Goal: Task Accomplishment & Management: Manage account settings

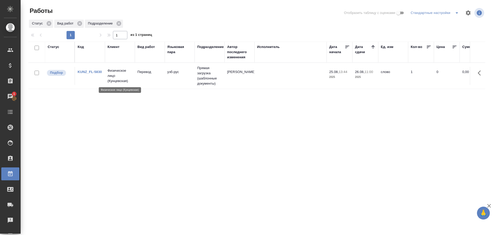
click at [128, 82] on p "Физическое лицо (Кунцевская)" at bounding box center [120, 75] width 25 height 15
click at [150, 77] on td "Перевод" at bounding box center [150, 76] width 30 height 18
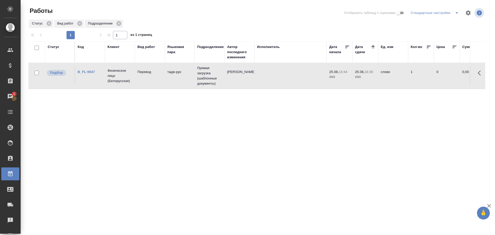
click at [150, 77] on td "Перевод" at bounding box center [150, 76] width 30 height 18
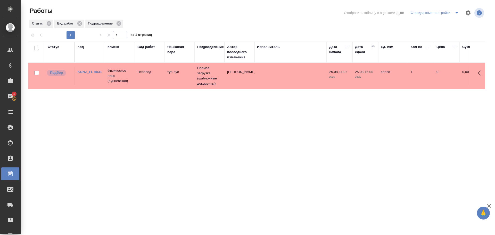
click at [328, 84] on td "25.08, 14:07 2025" at bounding box center [340, 76] width 26 height 18
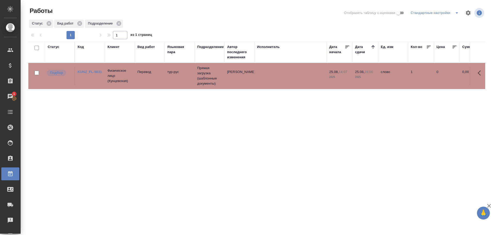
click at [328, 84] on td "25.08, 14:07 2025" at bounding box center [340, 76] width 26 height 18
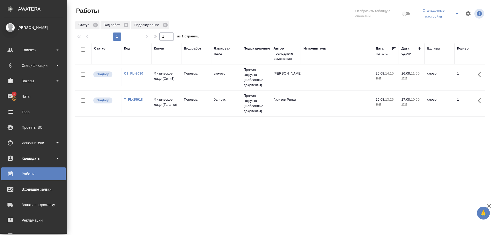
click at [150, 108] on td "T_FL-25918" at bounding box center [136, 103] width 30 height 18
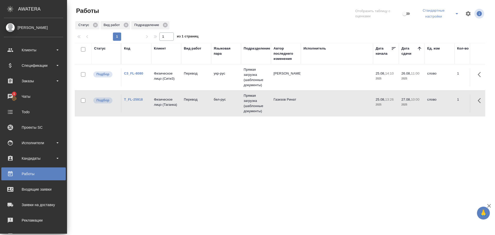
click at [150, 108] on td "T_FL-25918" at bounding box center [136, 103] width 30 height 18
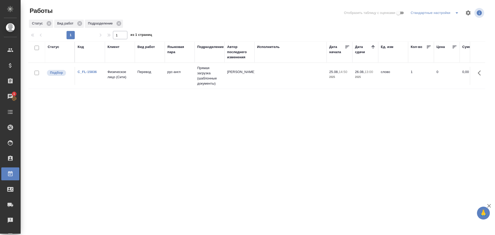
click at [92, 80] on td "C_FL-15836" at bounding box center [90, 76] width 30 height 18
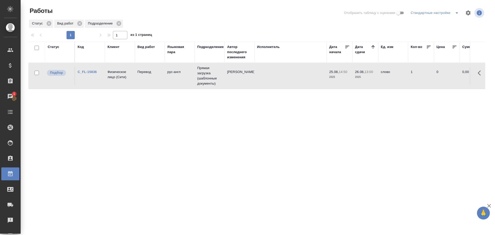
click at [92, 80] on td "C_FL-15836" at bounding box center [90, 76] width 30 height 18
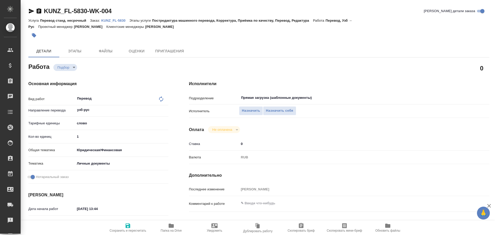
type textarea "x"
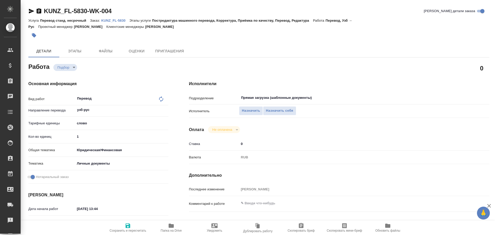
type textarea "x"
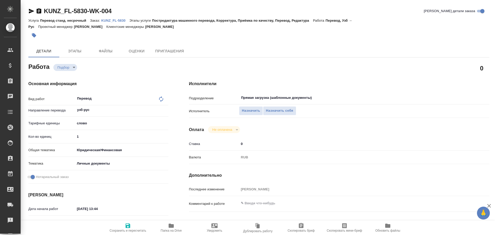
type textarea "x"
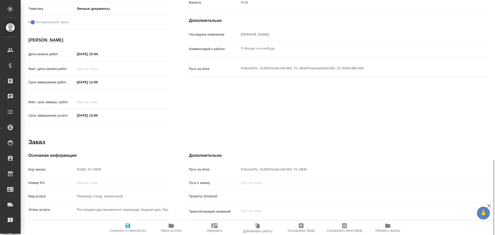
scroll to position [205, 0]
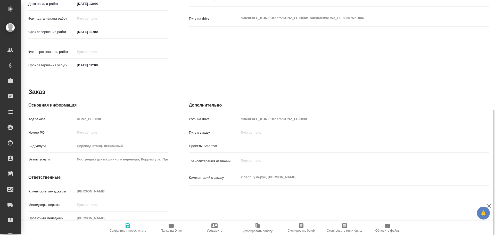
type textarea "x"
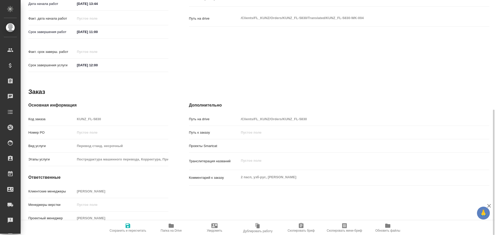
type textarea "x"
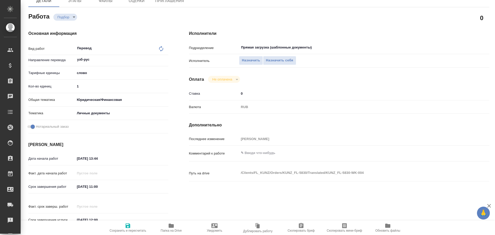
type textarea "x"
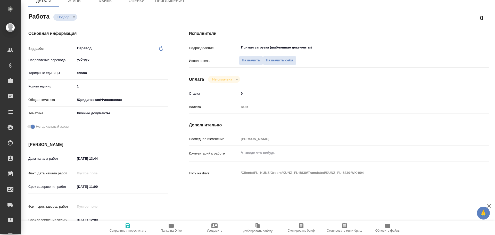
scroll to position [24, 0]
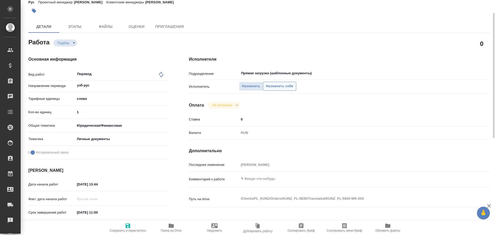
click at [279, 86] on span "Назначить себя" at bounding box center [279, 86] width 27 height 6
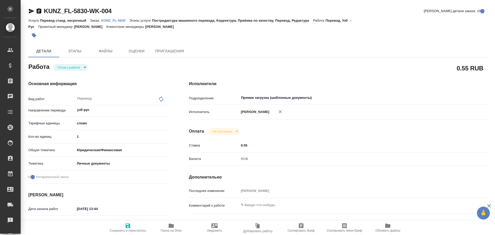
type textarea "x"
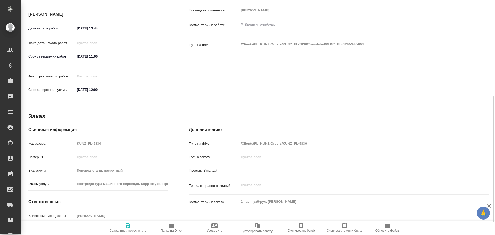
type textarea "x"
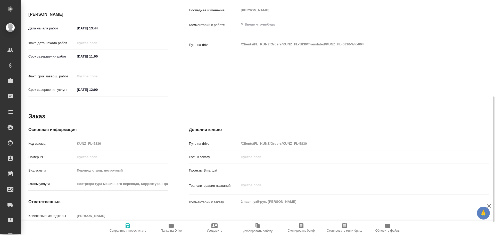
scroll to position [205, 0]
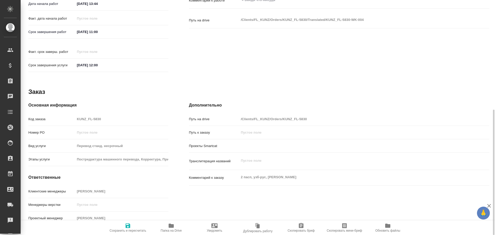
type textarea "x"
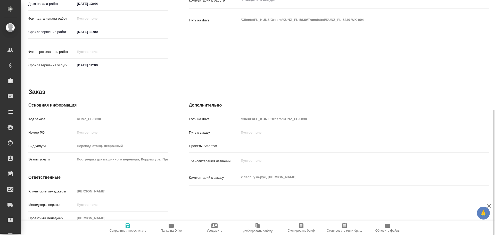
type textarea "x"
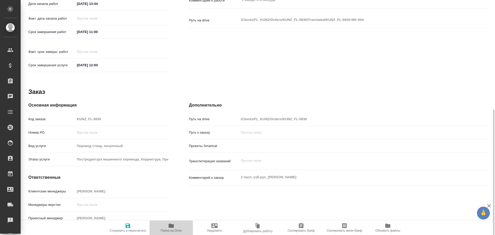
click at [167, 226] on span "Папка на Drive" at bounding box center [171, 227] width 37 height 10
type textarea "x"
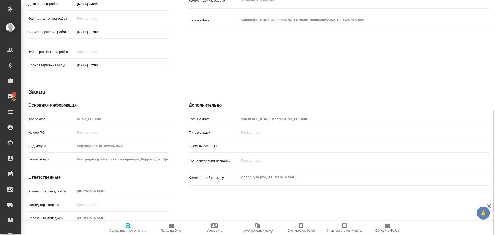
type textarea "x"
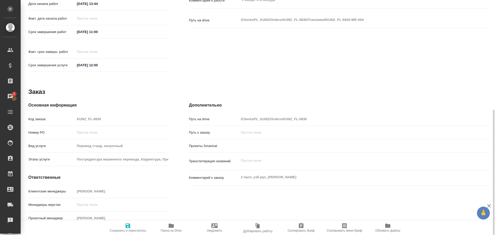
type textarea "x"
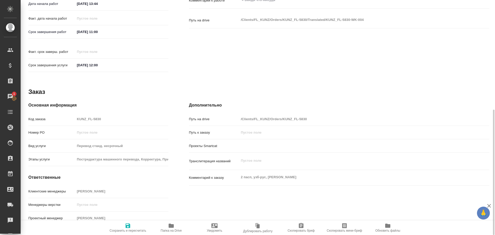
type textarea "x"
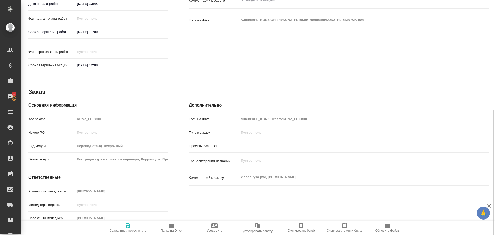
type textarea "x"
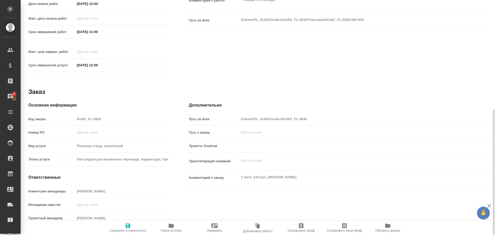
type textarea "x"
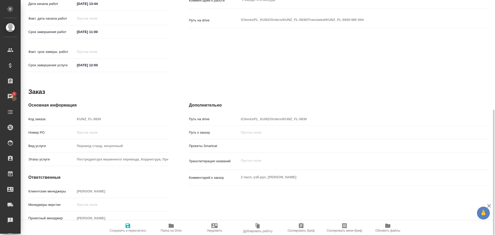
type textarea "x"
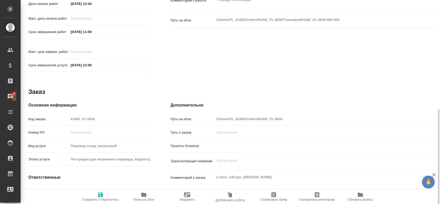
type textarea "x"
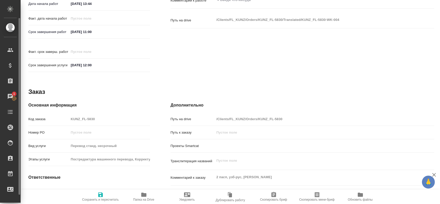
type textarea "x"
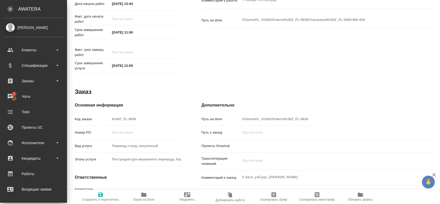
type textarea "x"
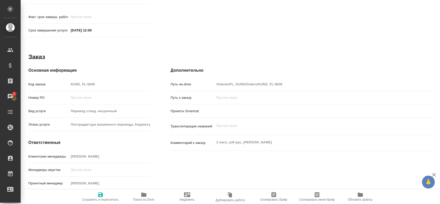
scroll to position [243, 0]
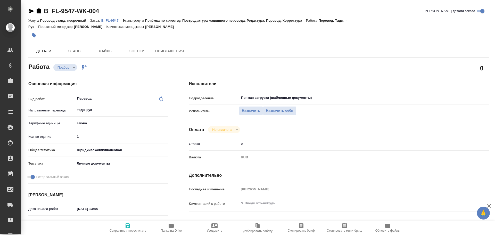
type textarea "x"
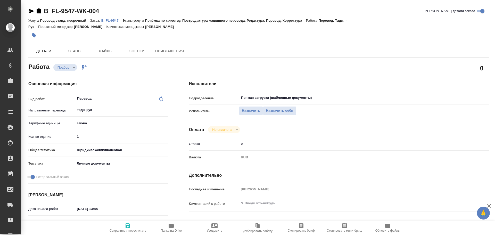
type textarea "x"
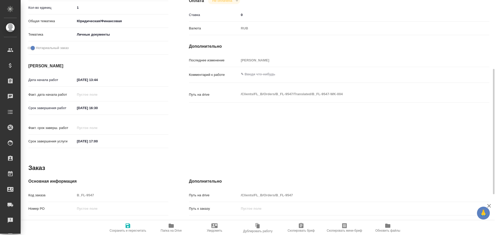
scroll to position [205, 0]
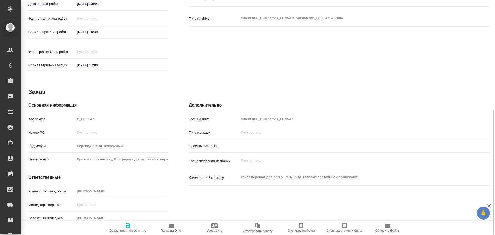
type textarea "x"
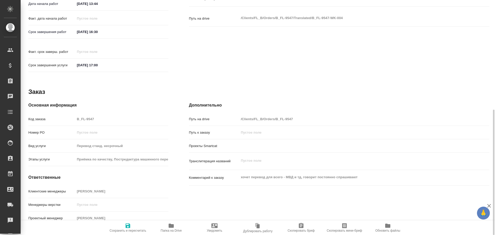
type textarea "x"
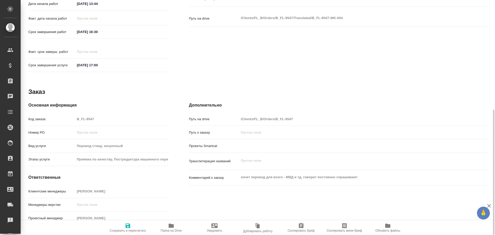
type textarea "x"
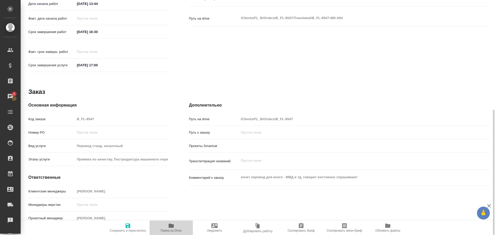
click at [170, 224] on icon "button" at bounding box center [171, 226] width 5 height 4
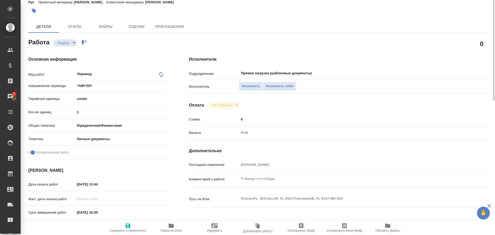
scroll to position [0, 0]
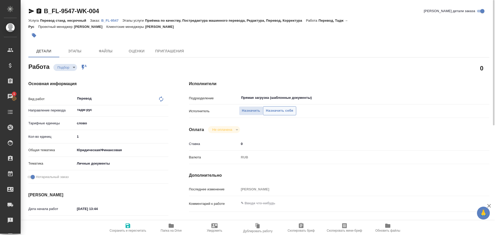
click at [275, 109] on span "Назначить себя" at bounding box center [279, 111] width 27 height 6
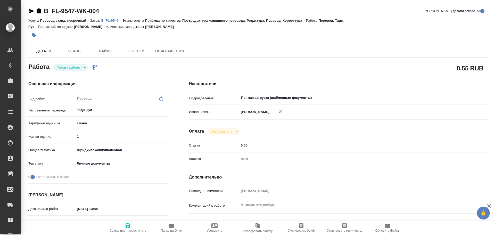
type textarea "x"
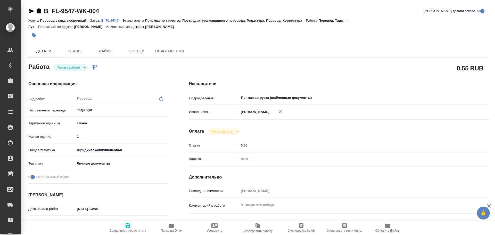
type textarea "x"
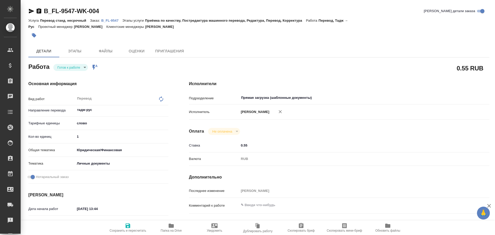
click at [66, 64] on body "🙏 .cls-1 fill:#fff; AWATERA Gusev Alexandr Клиенты Спецификации Заказы Чаты Tod…" at bounding box center [247, 117] width 495 height 235
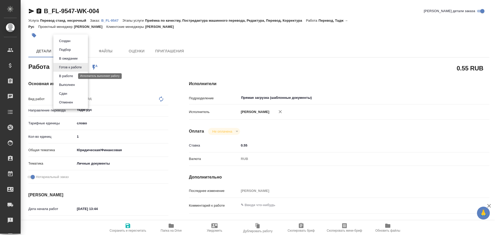
click at [64, 76] on button "В работе" at bounding box center [65, 76] width 17 height 6
type textarea "x"
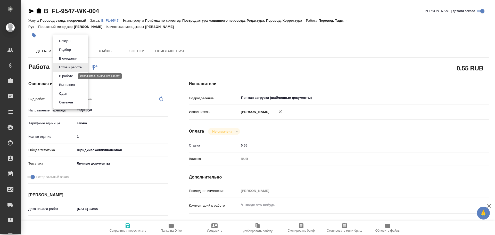
type textarea "x"
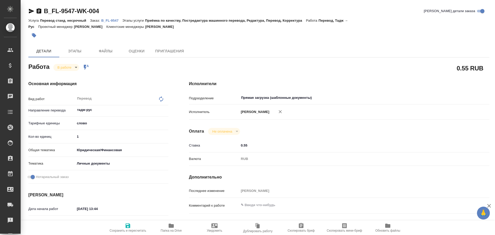
type textarea "x"
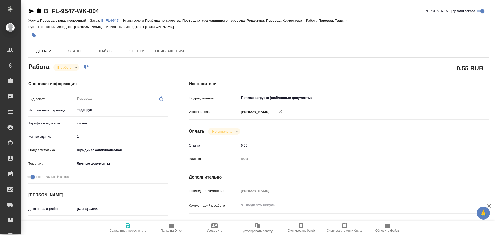
type textarea "x"
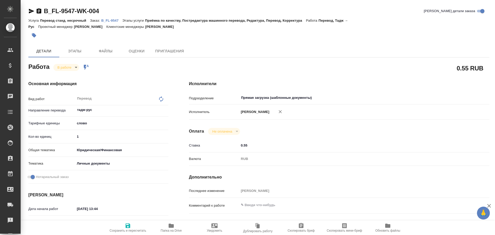
type textarea "x"
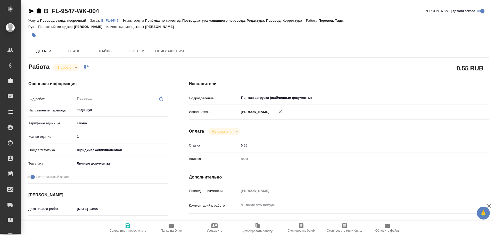
type textarea "x"
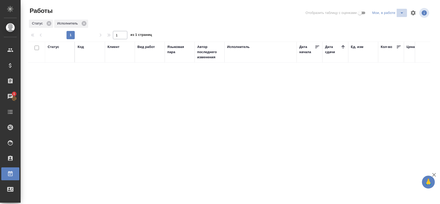
click at [401, 14] on icon "split button" at bounding box center [402, 13] width 6 height 6
click at [391, 23] on li "Стандартные настройки" at bounding box center [388, 23] width 49 height 8
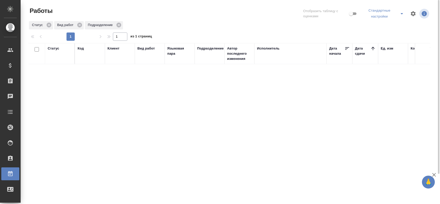
click at [400, 15] on icon "split button" at bounding box center [402, 14] width 6 height 6
click at [386, 25] on li "Мои, в работе" at bounding box center [384, 27] width 45 height 8
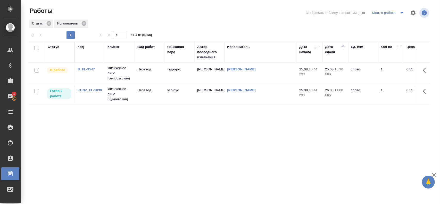
click at [160, 81] on td "Перевод" at bounding box center [150, 73] width 30 height 18
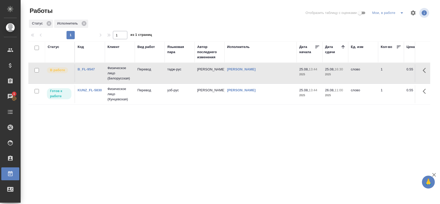
click at [160, 81] on td "Перевод" at bounding box center [150, 73] width 30 height 18
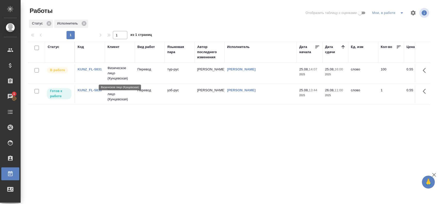
click at [112, 79] on p "Физическое лицо (Кунцевская)" at bounding box center [120, 72] width 25 height 15
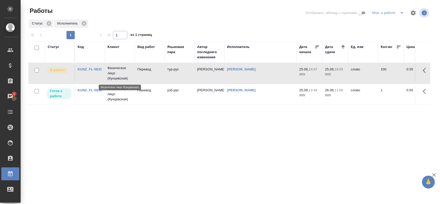
click at [112, 79] on p "Физическое лицо (Кунцевская)" at bounding box center [120, 72] width 25 height 15
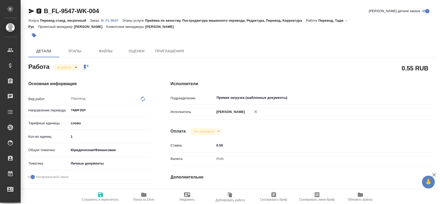
type textarea "x"
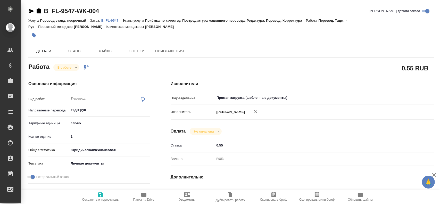
type textarea "x"
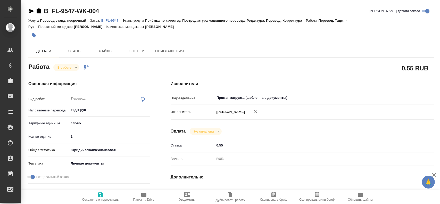
type textarea "x"
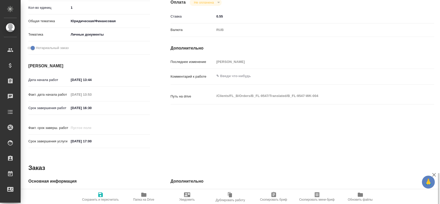
scroll to position [232, 0]
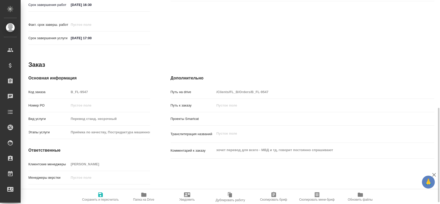
type textarea "x"
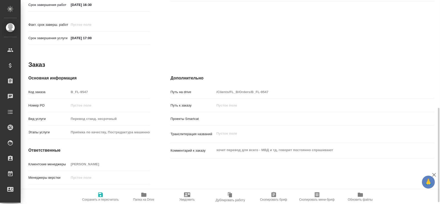
type textarea "x"
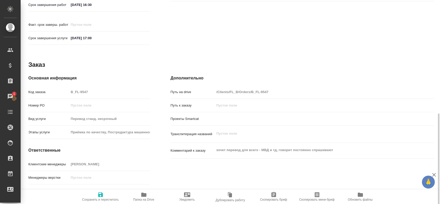
scroll to position [236, 0]
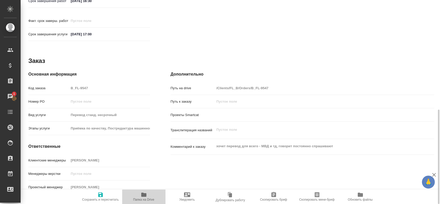
click at [141, 193] on icon "button" at bounding box center [144, 195] width 6 height 6
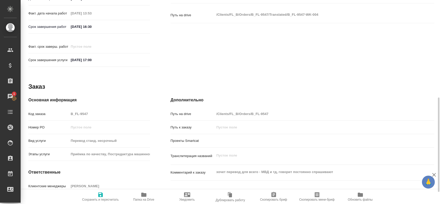
scroll to position [184, 0]
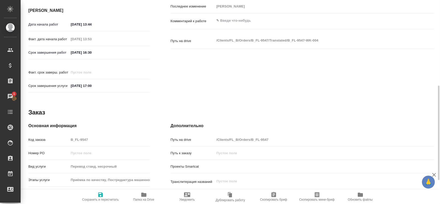
type textarea "x"
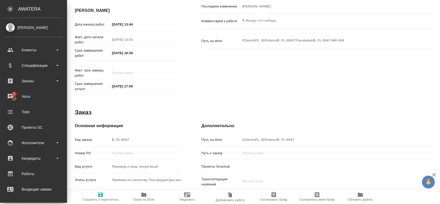
type textarea "x"
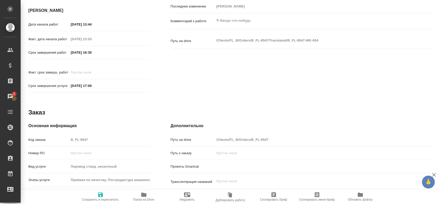
type textarea "x"
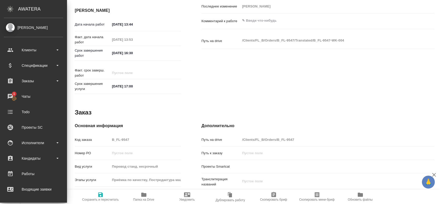
type textarea "x"
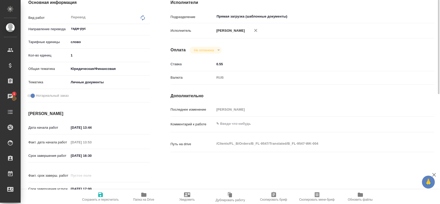
scroll to position [55, 0]
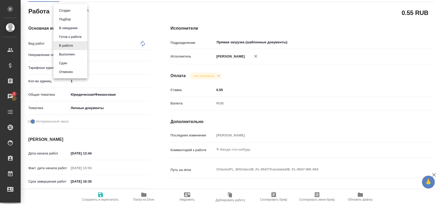
click at [68, 13] on body "🙏 .cls-1 fill:#fff; AWATERA Gusev Alexandr Клиенты Спецификации Заказы 1 Чаты T…" at bounding box center [220, 102] width 440 height 204
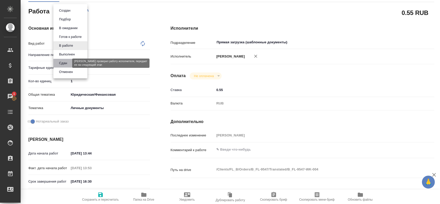
click at [63, 60] on button "Сдан" at bounding box center [62, 63] width 11 height 6
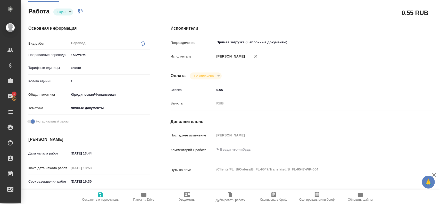
type textarea "x"
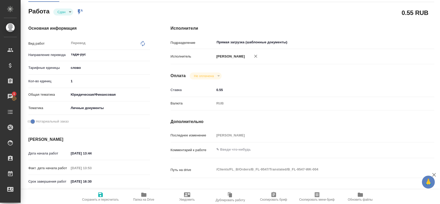
type textarea "x"
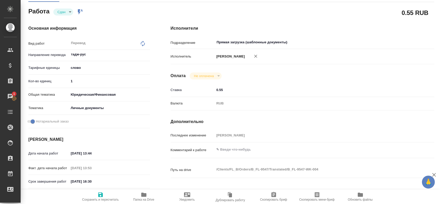
type textarea "x"
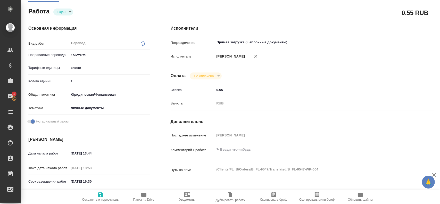
click at [73, 81] on input "1" at bounding box center [109, 80] width 81 height 7
type textarea "x"
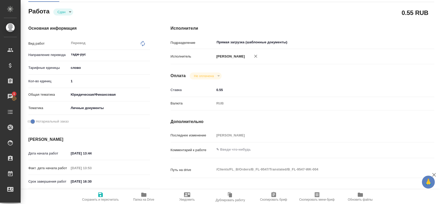
type textarea "x"
type input "10"
type textarea "x"
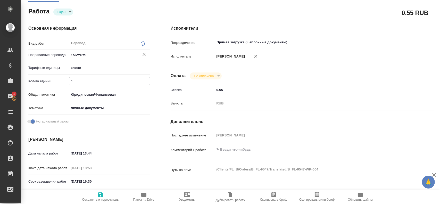
type textarea "x"
type input "100"
type textarea "x"
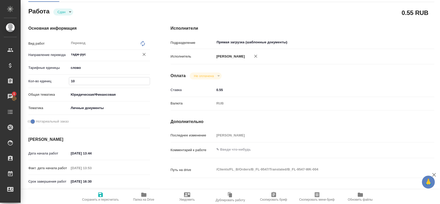
type textarea "x"
type input "100"
click at [98, 196] on icon "button" at bounding box center [100, 195] width 6 height 6
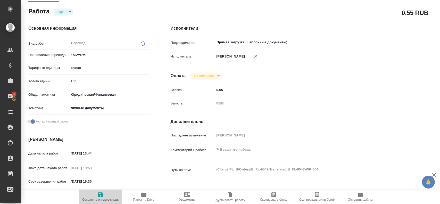
type textarea "x"
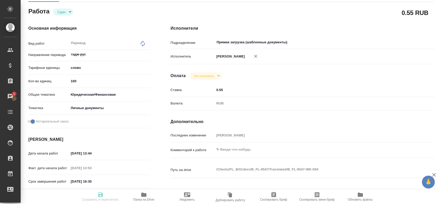
type textarea "x"
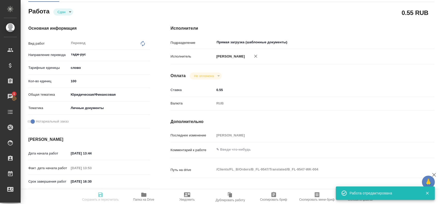
type input "closed"
type textarea "Перевод"
type textarea "x"
type input "тадж-рус"
type input "5a8b1489cc6b4906c91bfd90"
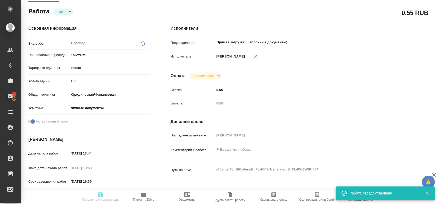
type input "100"
type input "yr-fn"
type input "5a8b8b956a9677013d343cfe"
checkbox input "true"
type input "25.08.2025 13:44"
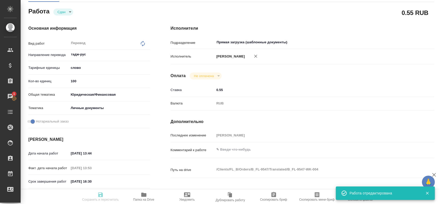
type input "25.08.2025 13:53"
type input "25.08.2025 16:30"
type input "25.08.2025 14:20"
type input "25.08.2025 17:00"
type input "Прямая загрузка (шаблонные документы)"
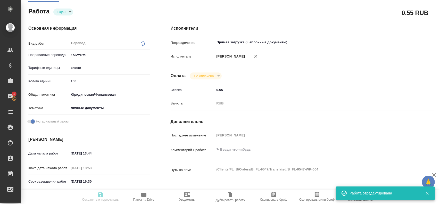
type input "notPayed"
type input "0.55"
type input "RUB"
type input "[PERSON_NAME]"
type textarea "x"
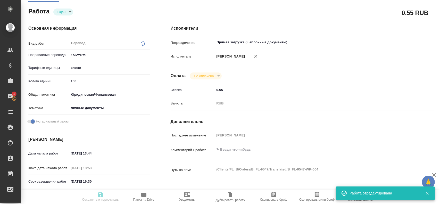
type textarea "/Clients/FL_B/Orders/B_FL-9547/Translated/B_FL-9547-WK-004"
type textarea "x"
type input "B_FL-9547"
type input "Перевод станд. несрочный"
type input "Приёмка по качеству, Постредактура машинного перевода, Редактура, Перевод, Корр…"
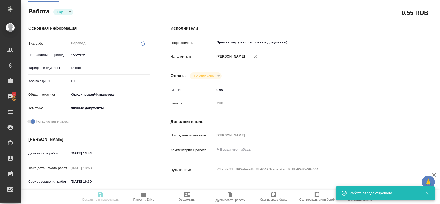
type input "Богомолова Анастасия"
type input "/Clients/FL_B/Orders/B_FL-9547"
type textarea "x"
type textarea "хочет перевод для всего - МВД и тд, говорит постоянно спрашивают"
type textarea "x"
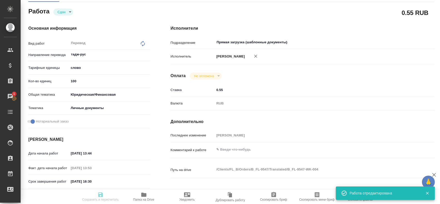
type textarea "x"
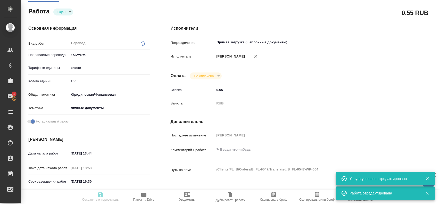
type textarea "x"
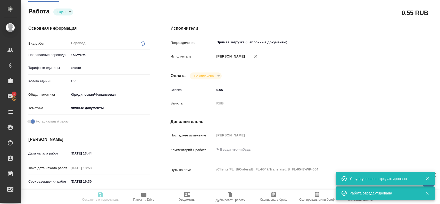
type textarea "x"
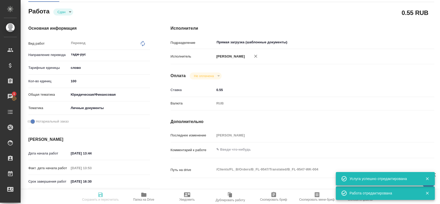
type textarea "x"
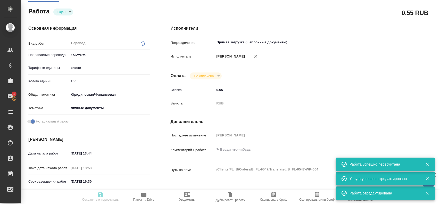
type input "closed"
type textarea "Перевод"
type textarea "x"
type input "тадж-рус"
type input "5a8b1489cc6b4906c91bfd90"
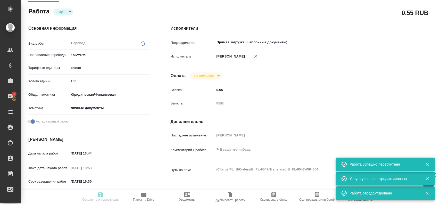
type input "100"
type input "yr-fn"
type input "5a8b8b956a9677013d343cfe"
checkbox input "true"
type input "25.08.2025 13:44"
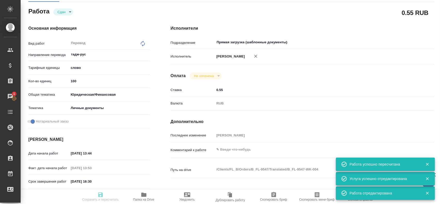
type input "25.08.2025 13:53"
type input "25.08.2025 16:30"
type input "25.08.2025 14:20"
type input "25.08.2025 17:00"
type input "Прямая загрузка (шаблонные документы)"
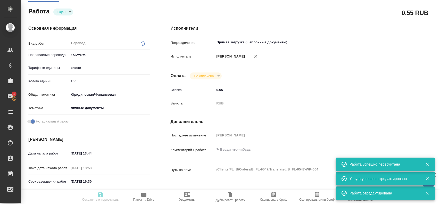
type input "notPayed"
type input "0.55"
type input "RUB"
type input "[PERSON_NAME]"
type textarea "x"
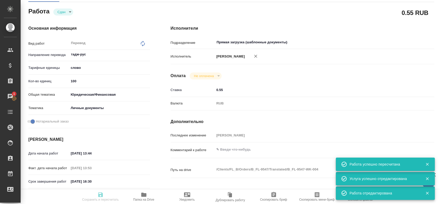
type textarea "/Clients/FL_B/Orders/B_FL-9547/Translated/B_FL-9547-WK-004"
type textarea "x"
type input "B_FL-9547"
type input "Перевод станд. несрочный"
type input "Приёмка по качеству, Постредактура машинного перевода, Редактура, Перевод, Корр…"
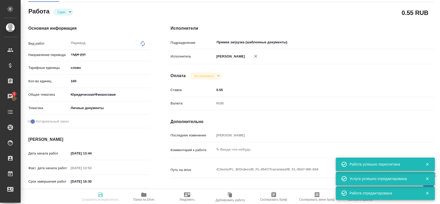
type input "Богомолова Анастасия"
type input "/Clients/FL_B/Orders/B_FL-9547"
type textarea "x"
type textarea "хочет перевод для всего - МВД и тд, говорит постоянно спрашивают"
type textarea "x"
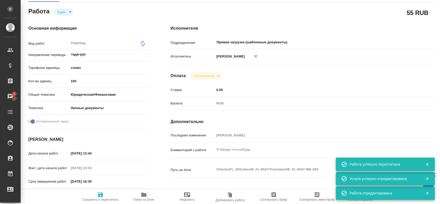
type textarea "x"
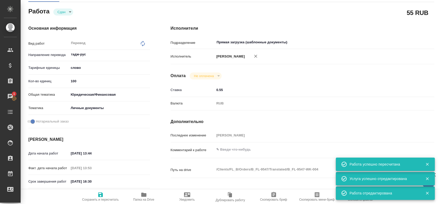
type textarea "x"
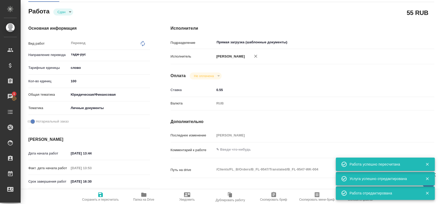
type textarea "x"
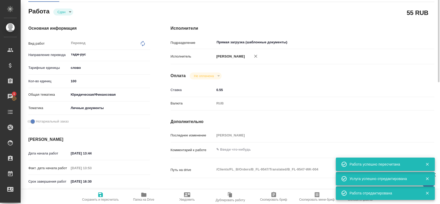
scroll to position [0, 0]
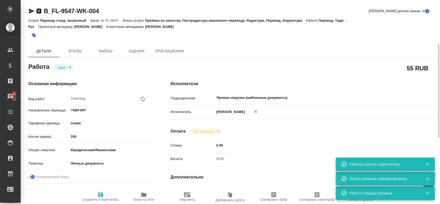
type textarea "x"
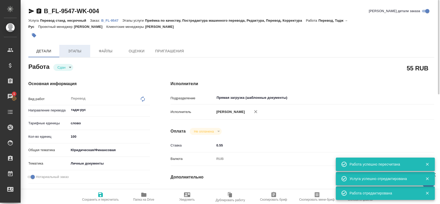
type textarea "x"
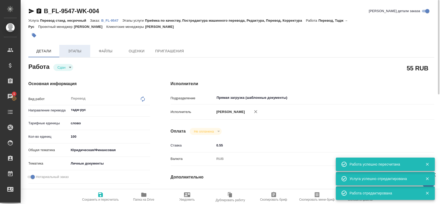
click at [81, 52] on span "Этапы" at bounding box center [74, 51] width 25 height 6
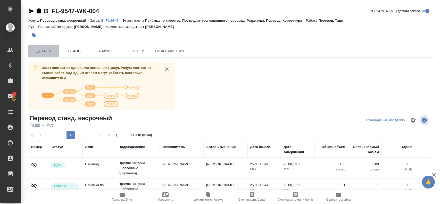
click at [53, 55] on button "Детали" at bounding box center [43, 51] width 31 height 12
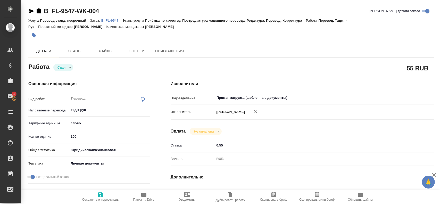
type textarea "x"
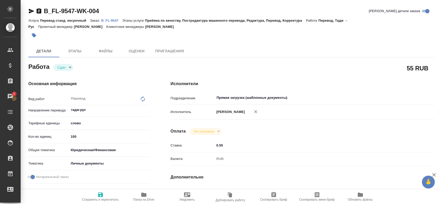
type textarea "x"
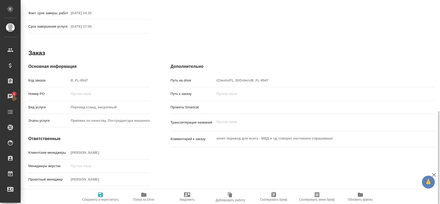
scroll to position [247, 0]
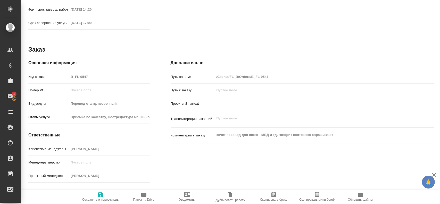
click at [46, 72] on div "Код заказа B_FL-9547" at bounding box center [89, 76] width 122 height 9
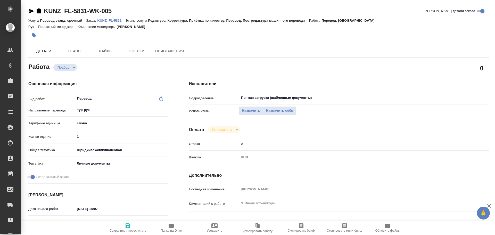
type textarea "x"
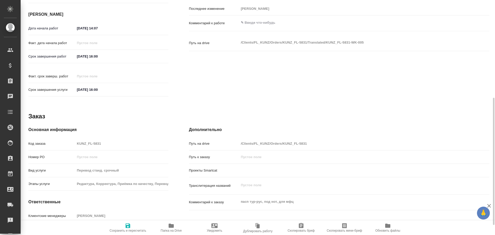
scroll to position [199, 0]
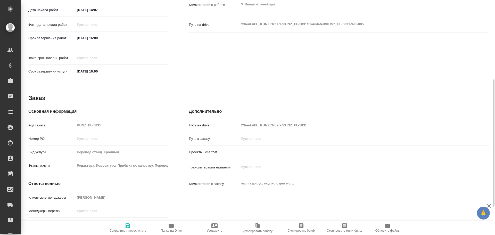
type textarea "x"
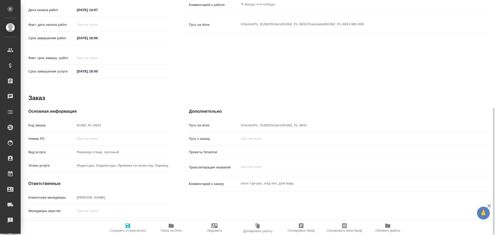
type textarea "x"
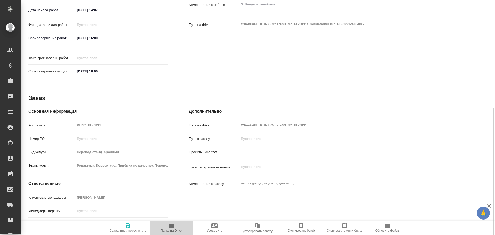
click at [176, 228] on span "Папка на Drive" at bounding box center [171, 227] width 37 height 10
type textarea "x"
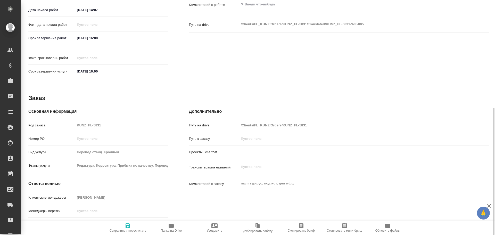
type textarea "x"
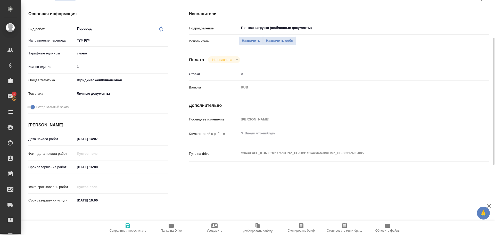
scroll to position [44, 0]
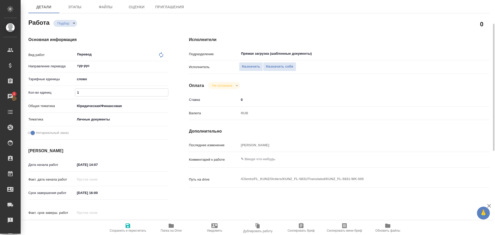
click at [86, 89] on input "1" at bounding box center [121, 92] width 93 height 7
type textarea "x"
type input "10"
type textarea "x"
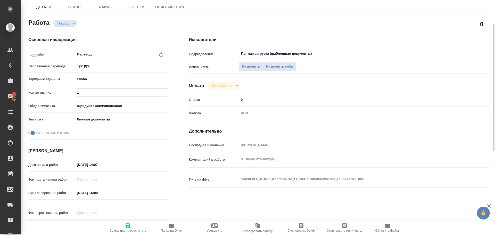
type textarea "x"
type input "100"
type textarea "x"
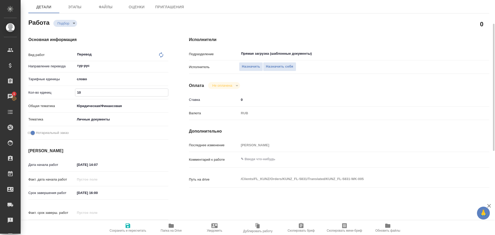
type textarea "x"
type input "100"
click at [125, 225] on icon "button" at bounding box center [128, 225] width 6 height 6
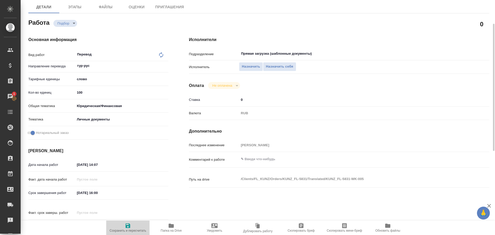
type textarea "x"
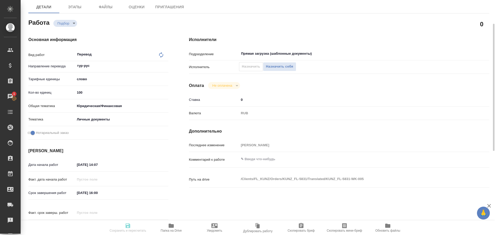
type textarea "x"
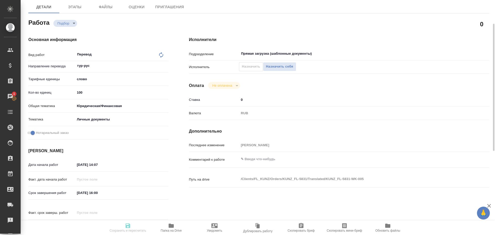
type input "recruiting"
type textarea "Перевод"
type textarea "x"
type input "тур-рус"
type input "5a8b1489cc6b4906c91bfd90"
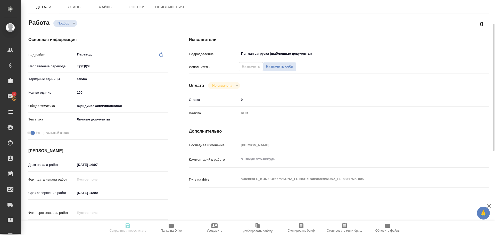
type input "100"
type input "yr-fn"
type input "5a8b8b956a9677013d343cfe"
checkbox input "true"
type input "25.08.2025 14:07"
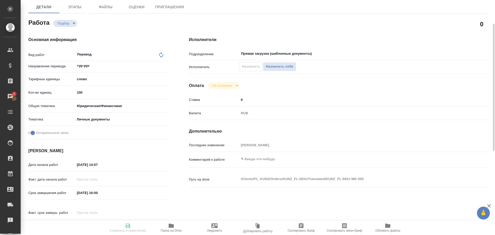
type input "25.08.2025 16:00"
type input "Прямая загрузка (шаблонные документы)"
type input "notPayed"
type input "0"
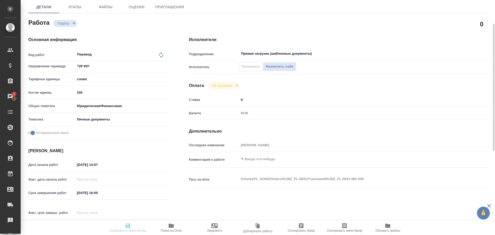
type input "RUB"
type input "[PERSON_NAME]"
type textarea "x"
type textarea "/Clients/FL_KUNZ/Orders/KUNZ_FL-5831/Translated/KUNZ_FL-5831-WK-005"
type textarea "x"
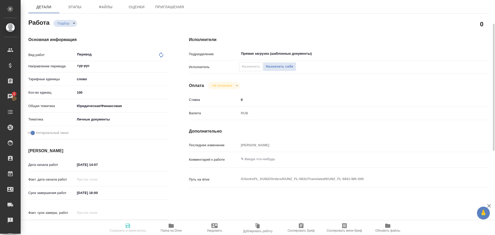
type input "KUNZ_FL-5831"
type input "Перевод станд. срочный"
type input "Редактура, Корректура, Приёмка по качеству, Перевод, Постредактура машинного пе…"
type input "Веселова Юлия"
type input "/Clients/FL_KUNZ/Orders/KUNZ_FL-5831"
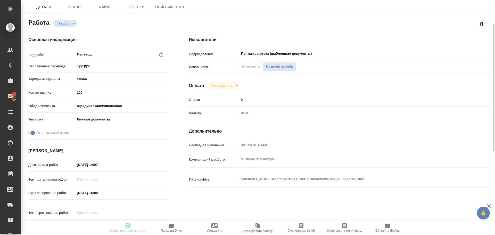
type textarea "x"
type textarea "пасп тур-рус, под нот, для мфц"
type textarea "x"
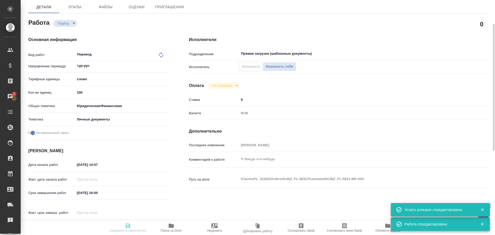
type textarea "x"
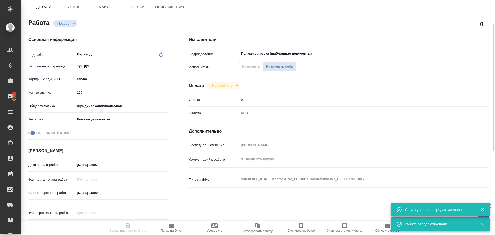
type textarea "x"
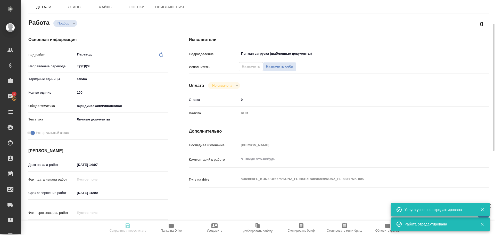
type textarea "x"
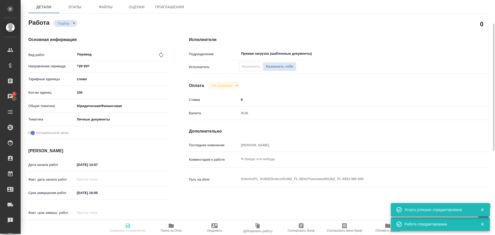
type textarea "x"
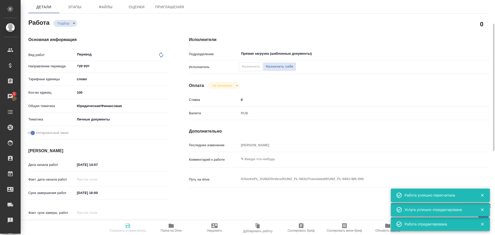
type input "recruiting"
type textarea "Перевод"
type textarea "x"
type input "тур-рус"
type input "5a8b1489cc6b4906c91bfd90"
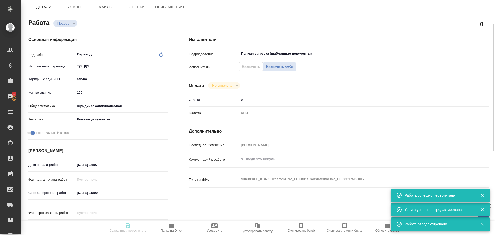
type input "100"
type input "yr-fn"
type input "5a8b8b956a9677013d343cfe"
checkbox input "true"
type input "25.08.2025 14:07"
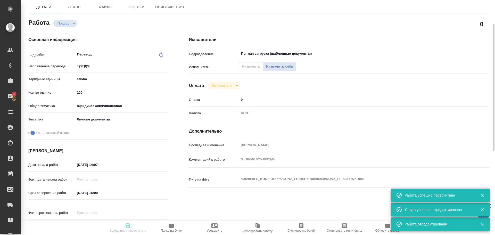
type input "25.08.2025 16:00"
type input "Прямая загрузка (шаблонные документы)"
type input "notPayed"
type input "0"
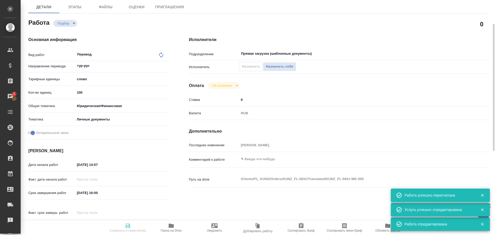
type input "RUB"
type input "[PERSON_NAME]"
type textarea "x"
type textarea "/Clients/FL_KUNZ/Orders/KUNZ_FL-5831/Translated/KUNZ_FL-5831-WK-005"
type textarea "x"
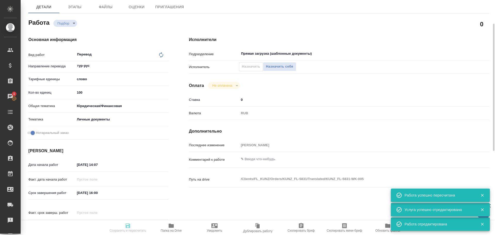
type input "KUNZ_FL-5831"
type input "Перевод станд. срочный"
type input "Редактура, Корректура, Приёмка по качеству, Перевод, Постредактура машинного пе…"
type input "Веселова Юлия"
type input "/Clients/FL_KUNZ/Orders/KUNZ_FL-5831"
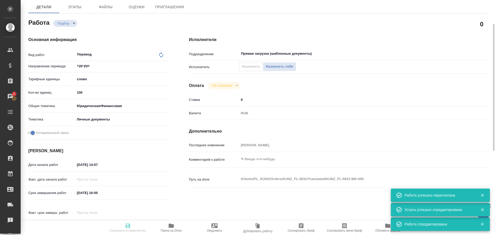
type textarea "x"
type textarea "пасп тур-рус, под нот, для мфц"
type textarea "x"
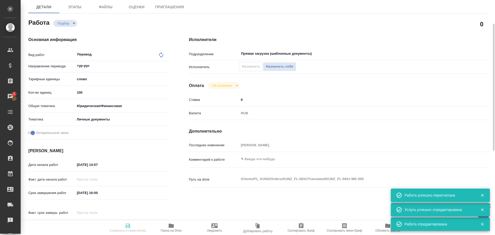
type textarea "x"
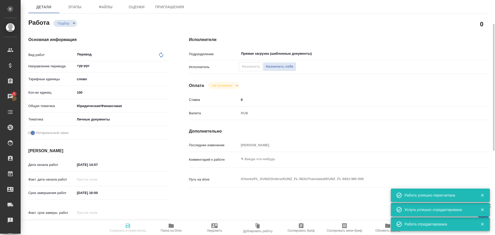
type textarea "x"
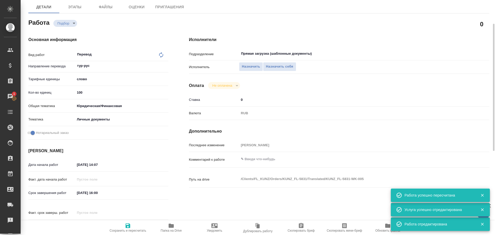
type textarea "x"
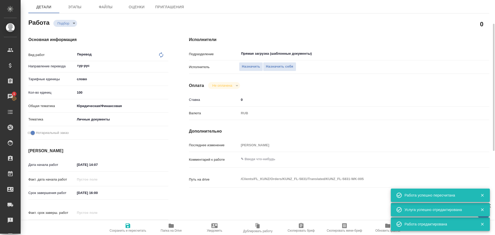
type textarea "x"
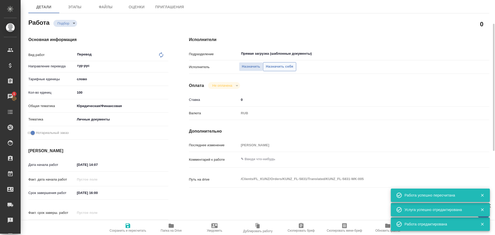
type textarea "x"
click at [287, 64] on span "Назначить себя" at bounding box center [279, 67] width 27 height 6
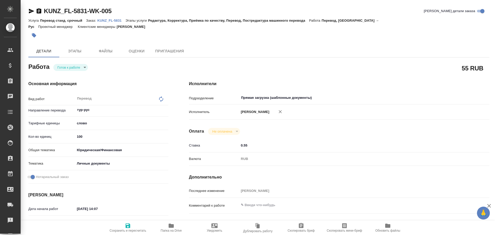
type textarea "x"
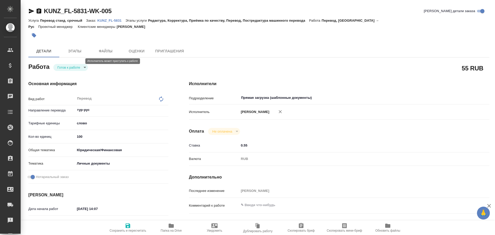
type textarea "x"
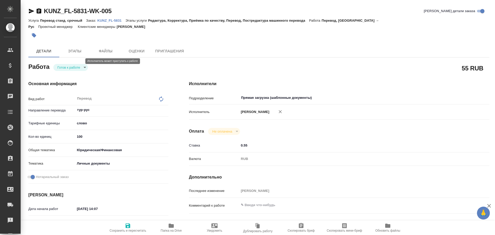
click at [70, 60] on body "🙏 .cls-1 fill:#fff; AWATERA Gusev Alexandr Клиенты Спецификации Заказы Чаты Tod…" at bounding box center [247, 117] width 495 height 235
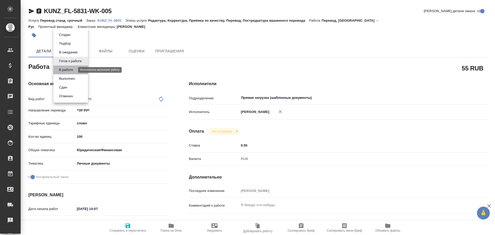
click at [68, 68] on button "В работе" at bounding box center [65, 70] width 17 height 6
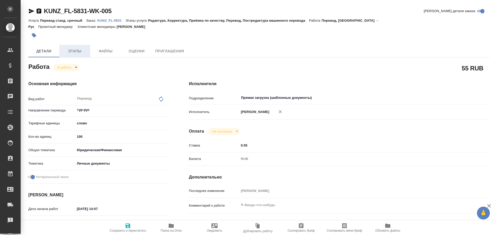
type textarea "x"
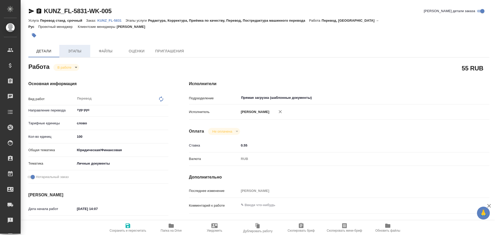
type textarea "x"
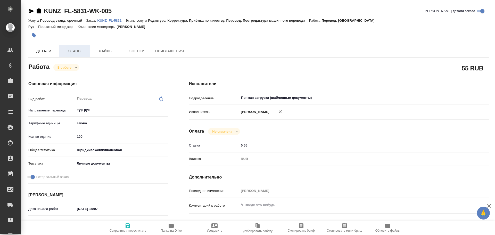
type textarea "x"
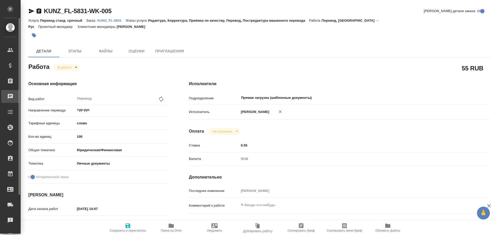
type textarea "x"
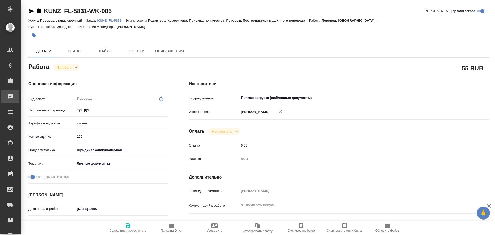
type textarea "x"
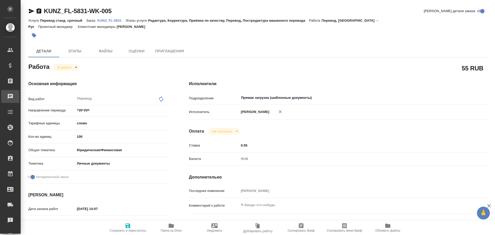
type textarea "x"
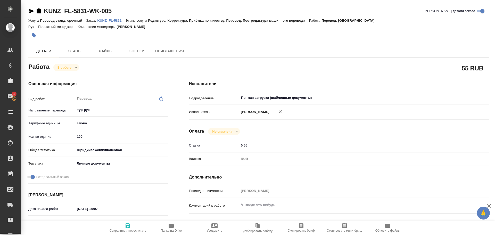
type textarea "x"
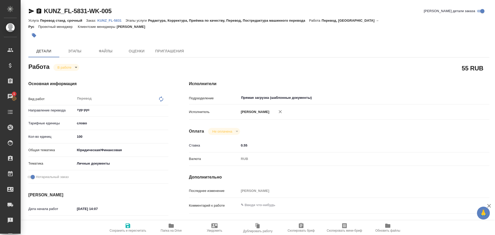
type textarea "x"
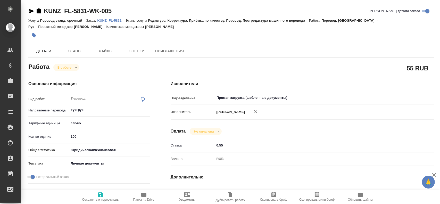
type textarea "x"
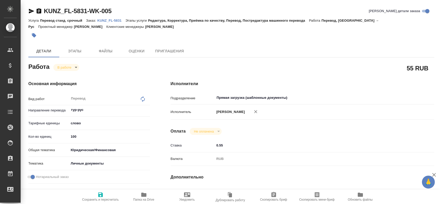
type textarea "x"
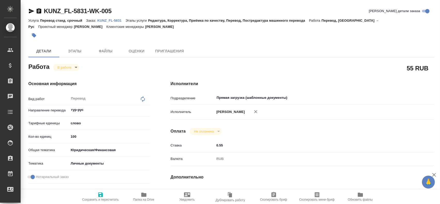
type textarea "x"
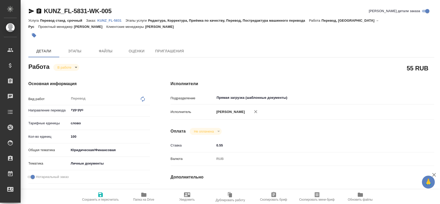
type textarea "x"
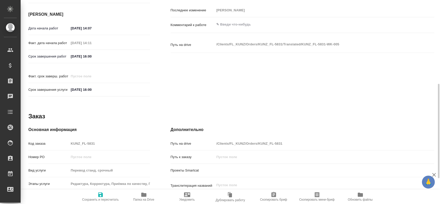
scroll to position [236, 0]
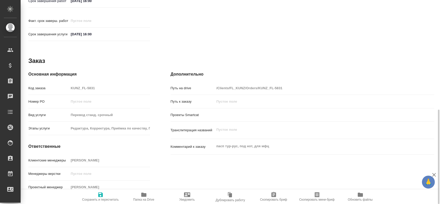
type textarea "x"
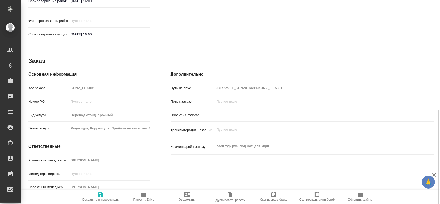
type textarea "x"
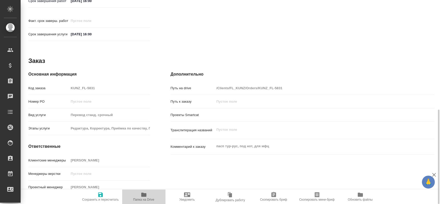
click at [141, 194] on icon "button" at bounding box center [144, 195] width 6 height 6
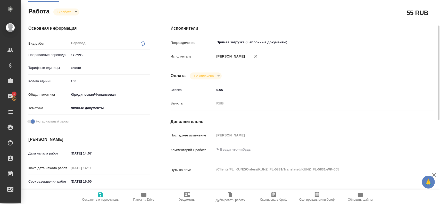
scroll to position [0, 0]
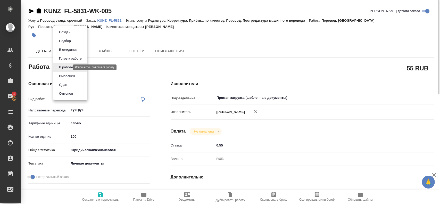
click at [69, 67] on body "🙏 .cls-1 fill:#fff; AWATERA [PERSON_NAME] Спецификации Заказы 1 Чаты Todo Проек…" at bounding box center [220, 102] width 440 height 204
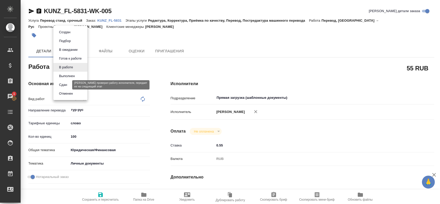
click at [65, 85] on button "Сдан" at bounding box center [62, 85] width 11 height 6
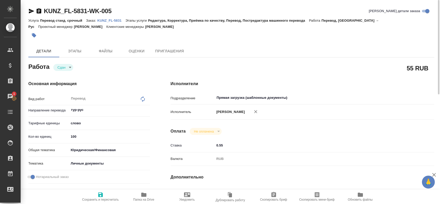
type textarea "x"
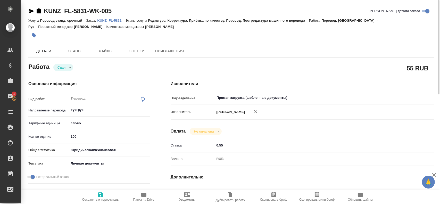
type textarea "x"
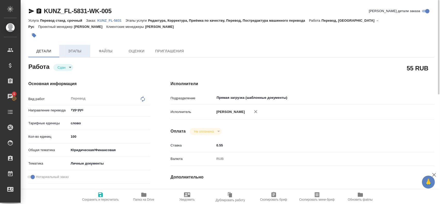
click at [68, 53] on span "Этапы" at bounding box center [74, 51] width 25 height 6
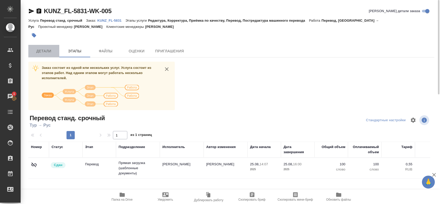
click at [54, 55] on button "Детали" at bounding box center [43, 51] width 31 height 12
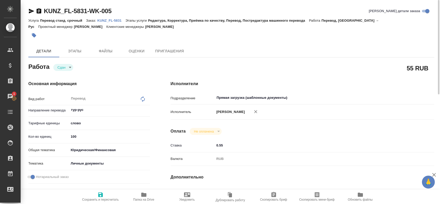
type textarea "x"
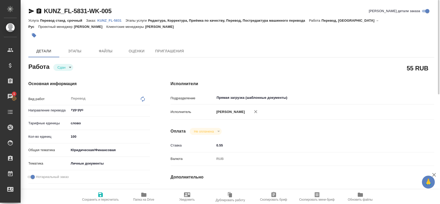
type textarea "x"
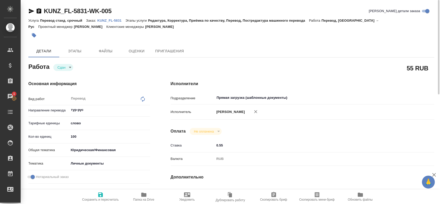
type textarea "x"
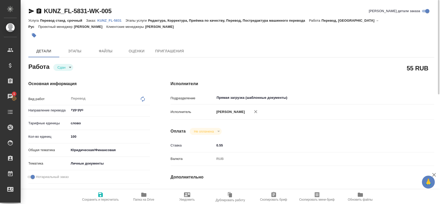
type textarea "x"
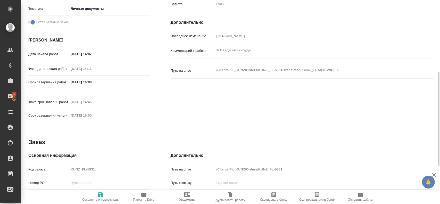
scroll to position [206, 0]
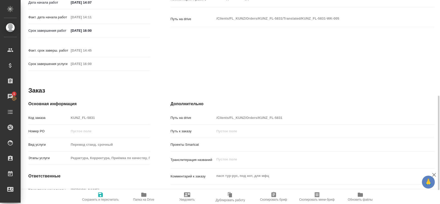
type textarea "x"
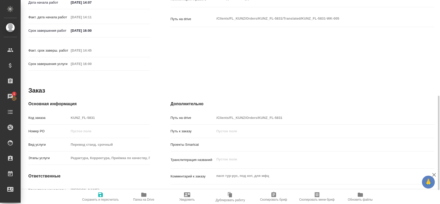
click at [50, 115] on div "Код заказа KUNZ_FL-5831" at bounding box center [89, 117] width 122 height 9
type textarea "x"
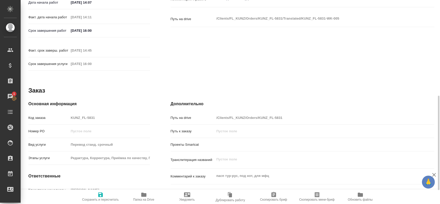
type textarea "x"
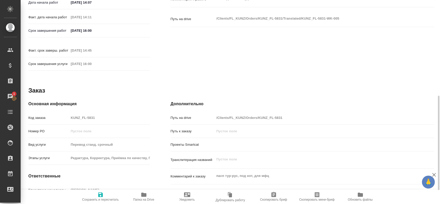
type textarea "x"
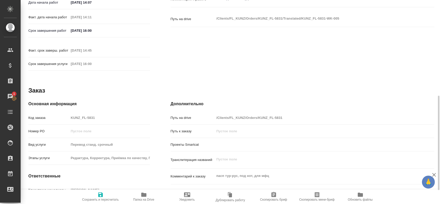
type textarea "x"
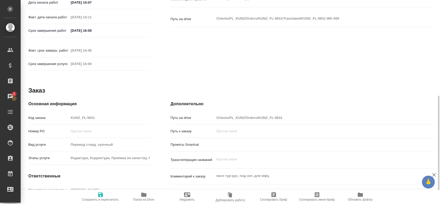
type textarea "x"
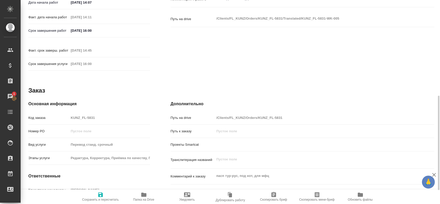
type textarea "x"
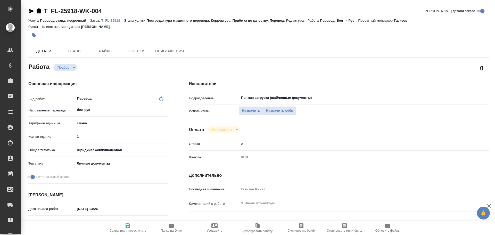
type textarea "x"
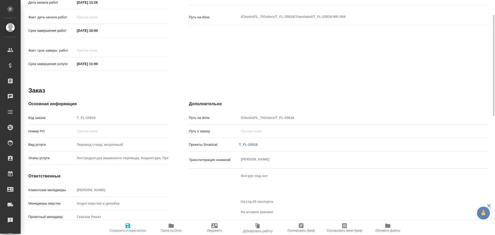
scroll to position [232, 0]
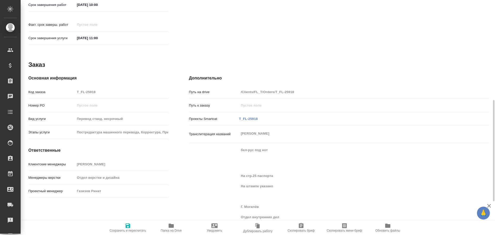
type textarea "x"
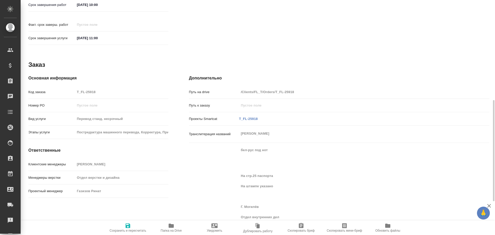
type textarea "x"
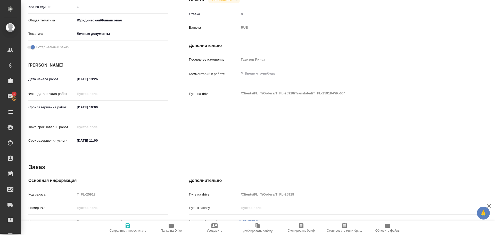
scroll to position [104, 0]
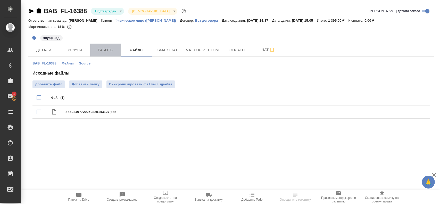
click at [91, 48] on button "Работы" at bounding box center [105, 50] width 31 height 13
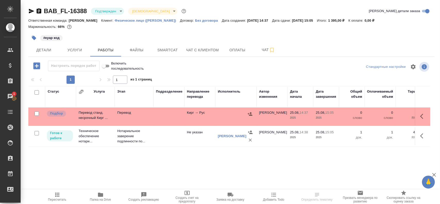
click at [148, 117] on td "Перевод" at bounding box center [134, 117] width 39 height 18
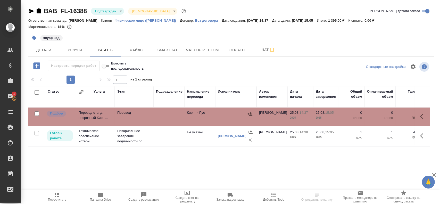
click at [148, 117] on td "Перевод" at bounding box center [134, 117] width 39 height 18
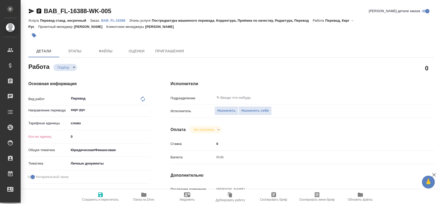
type textarea "x"
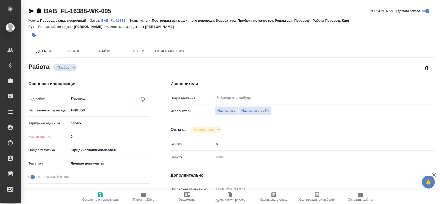
type textarea "x"
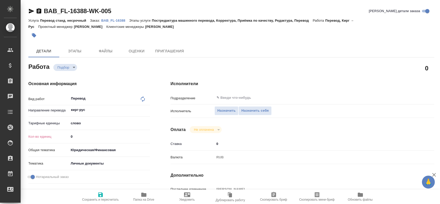
type textarea "x"
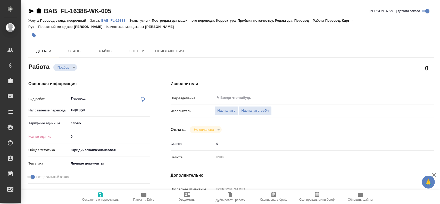
type textarea "x"
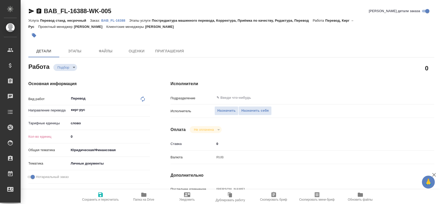
type textarea "x"
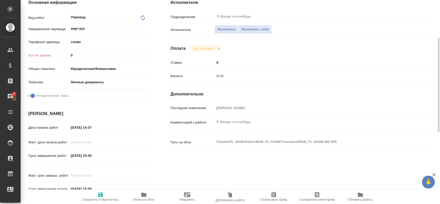
scroll to position [55, 0]
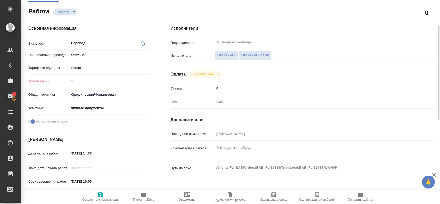
drag, startPoint x: 78, startPoint y: 80, endPoint x: 55, endPoint y: 80, distance: 22.7
click at [55, 80] on div "Кол-во единиц 0" at bounding box center [89, 81] width 122 height 9
type textarea "x"
type input "7"
type textarea "x"
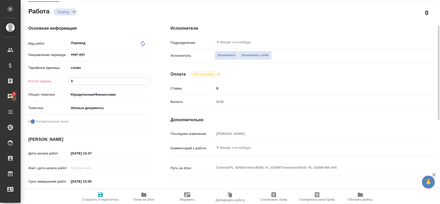
type textarea "x"
type input "75"
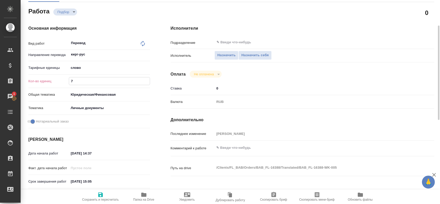
type textarea "x"
type input "75"
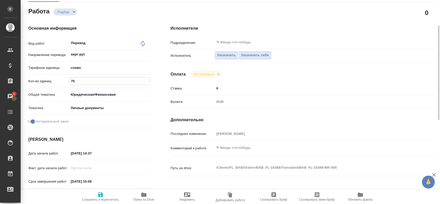
click at [104, 198] on span "Сохранить и пересчитать" at bounding box center [100, 200] width 37 height 4
type textarea "x"
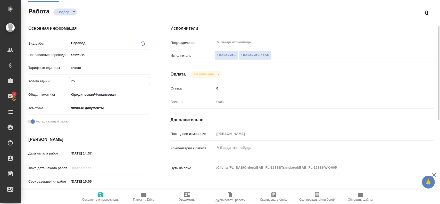
type textarea "x"
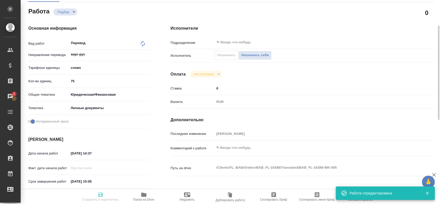
type textarea "x"
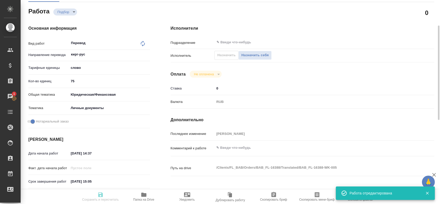
type input "recruiting"
type textarea "Перевод"
type textarea "x"
type input "кирг-рус"
type input "5a8b1489cc6b4906c91bfd90"
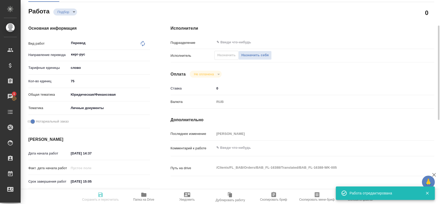
type input "75"
type input "yr-fn"
type input "5a8b8b956a9677013d343cfe"
checkbox input "true"
type input "25.08.2025 14:37"
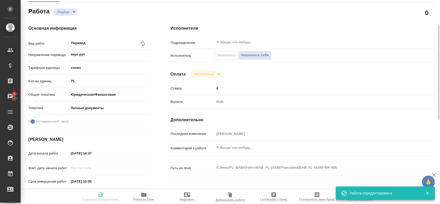
type input "25.08.2025 15:05"
type input "notPayed"
type input "0"
type input "RUB"
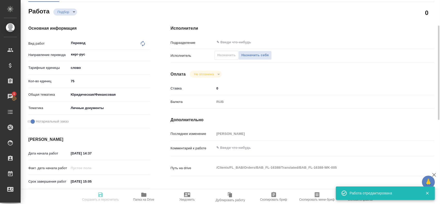
type input "Гусев Александр"
type textarea "x"
type textarea "/Clients/FL_BAB/Orders/BAB_FL-16388/Translated/BAB_FL-16388-WK-005"
type textarea "x"
type input "BAB_FL-16388"
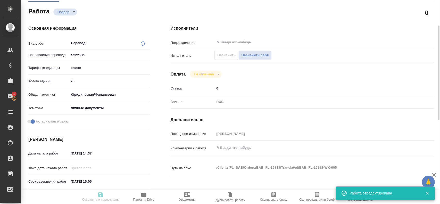
type input "Перевод станд. несрочный"
type input "Постредактура машинного перевода, Корректура, Приёмка по качеству, Редактура, П…"
type input "[PERSON_NAME]"
type input "/Clients/FL_BAB/Orders/BAB_FL-16388"
type textarea "x"
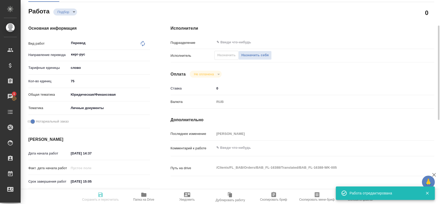
type textarea "x"
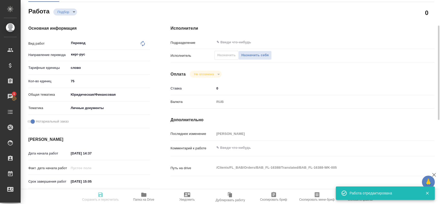
type textarea "x"
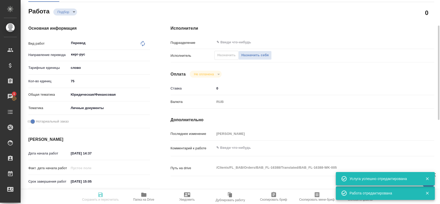
type textarea "x"
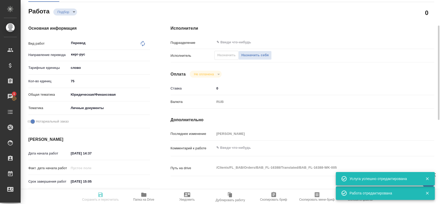
type textarea "x"
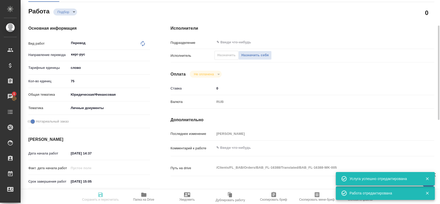
type textarea "x"
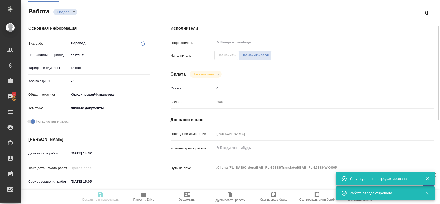
type textarea "x"
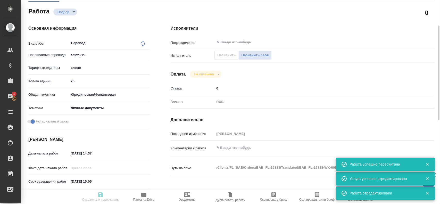
type input "recruiting"
type textarea "Перевод"
type textarea "x"
type input "кирг-рус"
type input "5a8b1489cc6b4906c91bfd90"
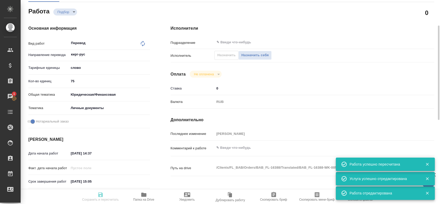
type input "75"
type input "yr-fn"
type input "5a8b8b956a9677013d343cfe"
checkbox input "true"
type input "25.08.2025 14:37"
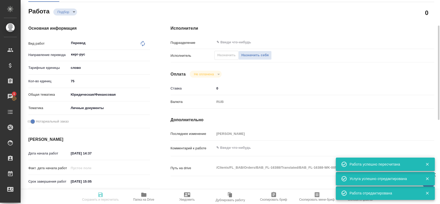
type input "25.08.2025 15:05"
type input "notPayed"
type input "0"
type input "RUB"
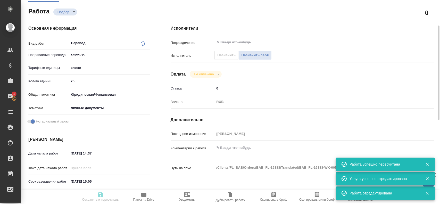
type input "[PERSON_NAME]"
type textarea "x"
type textarea "/Clients/FL_BAB/Orders/BAB_FL-16388/Translated/BAB_FL-16388-WK-005"
type textarea "x"
type input "BAB_FL-16388"
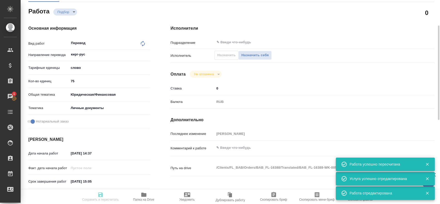
type input "Перевод станд. несрочный"
type input "Постредактура машинного перевода, Корректура, Приёмка по качеству, Редактура, П…"
type input "[PERSON_NAME]"
type input "/Clients/FL_BAB/Orders/BAB_FL-16388"
type textarea "x"
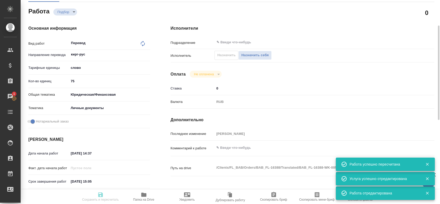
type textarea "x"
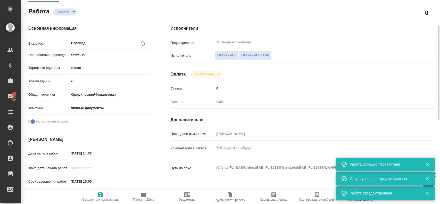
type textarea "x"
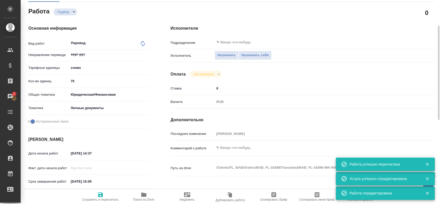
type textarea "x"
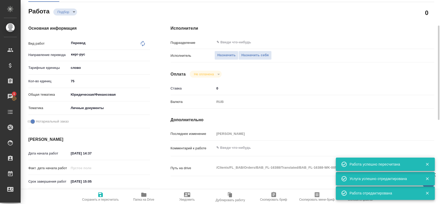
type textarea "x"
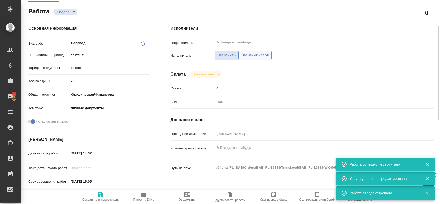
type textarea "x"
click at [245, 52] on span "Назначить себя" at bounding box center [254, 55] width 27 height 6
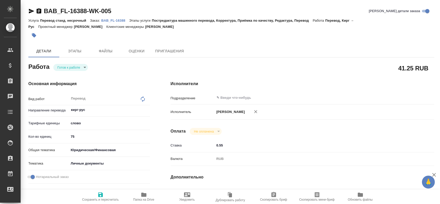
type textarea "x"
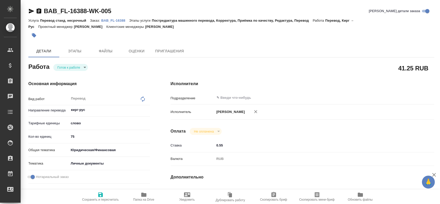
type textarea "x"
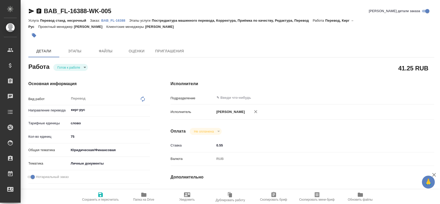
type textarea "x"
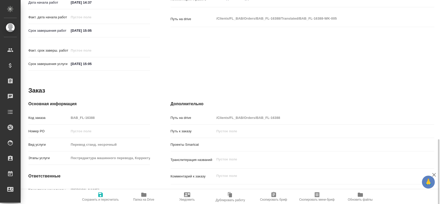
scroll to position [236, 0]
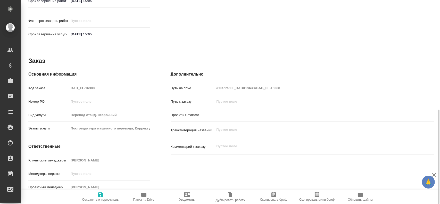
type textarea "x"
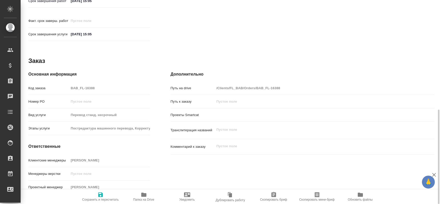
type textarea "x"
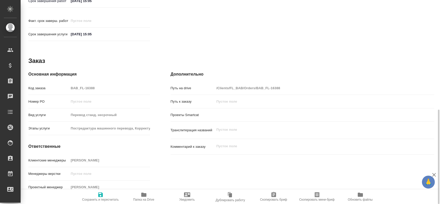
click at [136, 198] on span "Папка на Drive" at bounding box center [143, 200] width 21 height 4
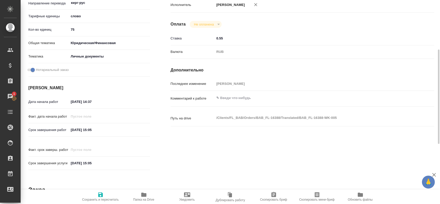
scroll to position [0, 0]
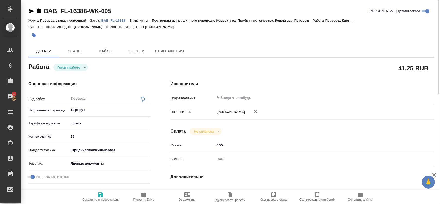
click at [255, 111] on icon "button" at bounding box center [255, 111] width 3 height 3
type textarea "x"
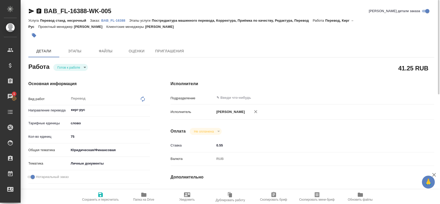
type textarea "x"
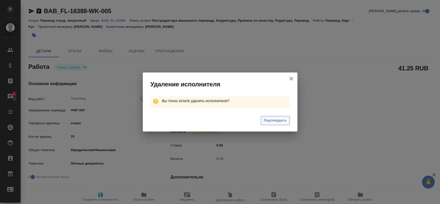
click at [272, 123] on span "Подтвердить" at bounding box center [275, 121] width 23 height 6
type textarea "x"
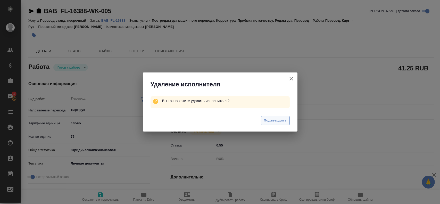
type textarea "x"
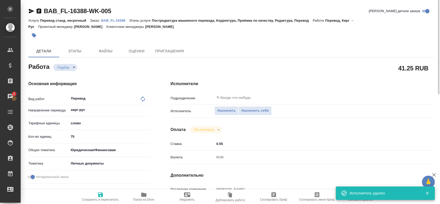
type textarea "x"
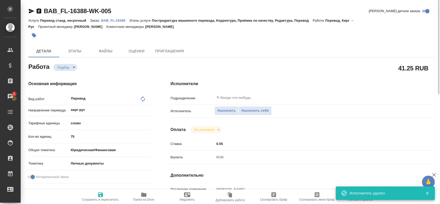
type textarea "x"
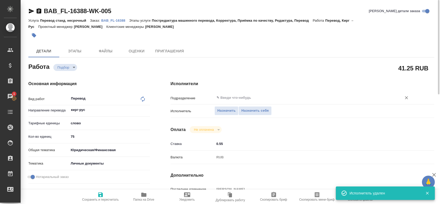
type textarea "x"
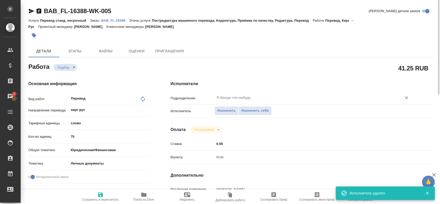
click at [228, 99] on input "text" at bounding box center [304, 98] width 177 height 6
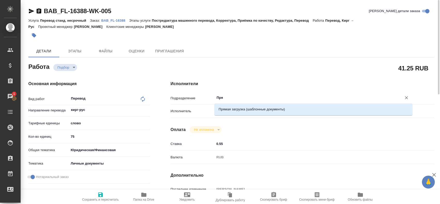
type input "Прям"
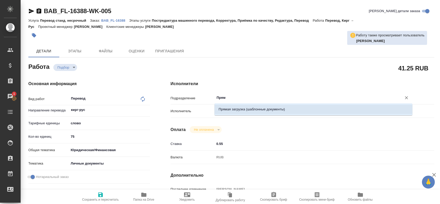
click at [232, 107] on li "Прямая загрузка (шаблонные документы)" at bounding box center [313, 109] width 198 height 9
type textarea "x"
type input "Прямая загрузка (шаблонные документы)"
type textarea "x"
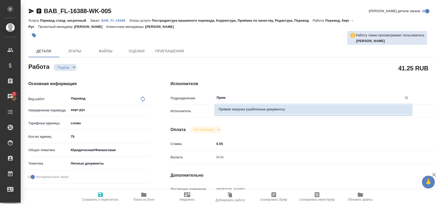
type textarea "x"
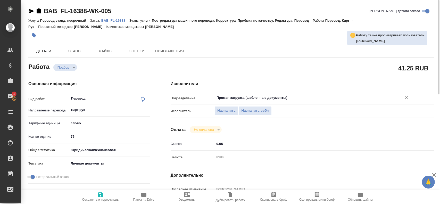
type input "Прямая загрузка (шаблонные документы)"
click at [106, 197] on span "Сохранить и пересчитать" at bounding box center [100, 197] width 37 height 10
type textarea "x"
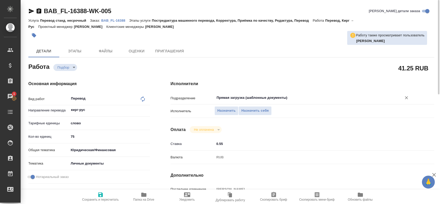
type textarea "x"
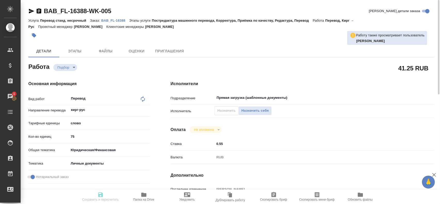
type textarea "x"
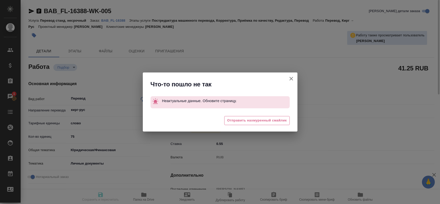
type textarea "x"
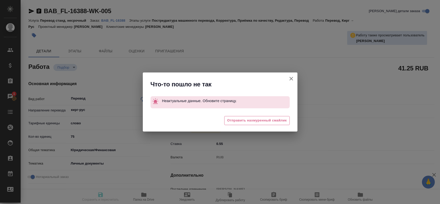
type input "recruiting"
type textarea "Перевод"
type textarea "x"
type input "кирг-рус"
type input "5a8b1489cc6b4906c91bfd90"
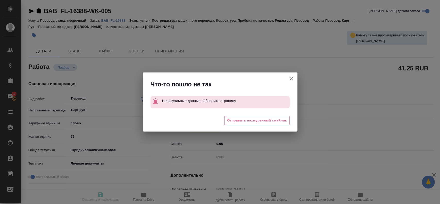
type input "75"
type input "yr-fn"
type input "5a8b8b956a9677013d343cfe"
checkbox input "true"
type input "[DATE] 14:37"
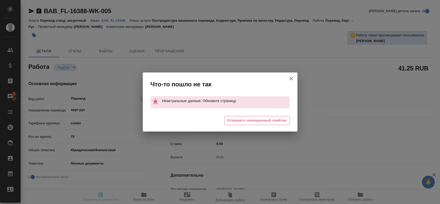
type input "25.08.2025 15:05"
type input "notPayed"
type input "0.55"
type input "RUB"
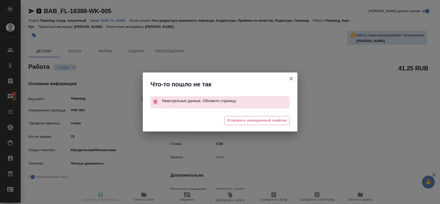
type input "[PERSON_NAME]"
type textarea "x"
type textarea "/Clients/FL_BAB/Orders/BAB_FL-16388/Translated/BAB_FL-16388-WK-005"
type textarea "x"
type input "BAB_FL-16388"
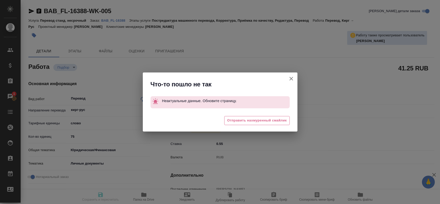
type input "Перевод станд. несрочный"
type input "Постредактура машинного перевода, Корректура, Приёмка по качеству, Редактура, П…"
type input "[PERSON_NAME]"
type input "/Clients/FL_BAB/Orders/BAB_FL-16388"
type textarea "x"
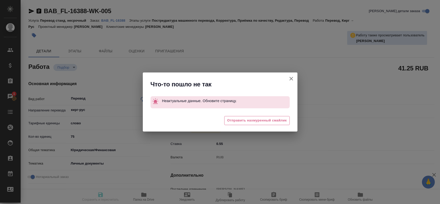
type textarea "x"
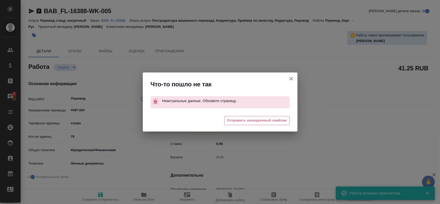
type textarea "x"
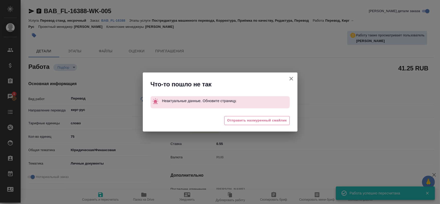
type textarea "x"
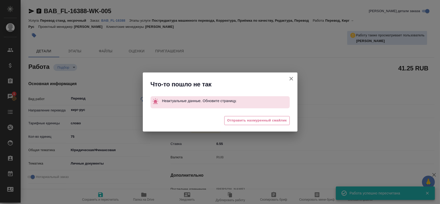
type textarea "x"
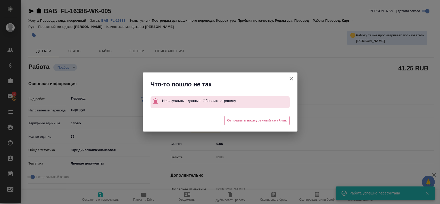
type textarea "x"
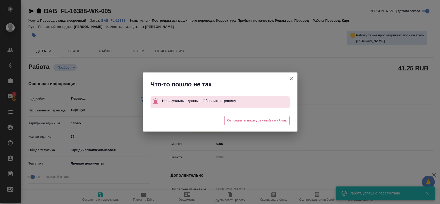
click at [293, 79] on icon "button" at bounding box center [291, 79] width 6 height 6
type textarea "x"
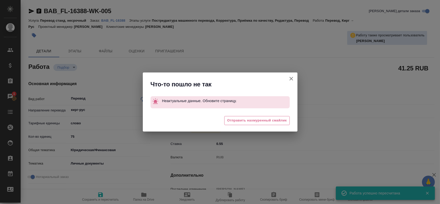
type textarea "x"
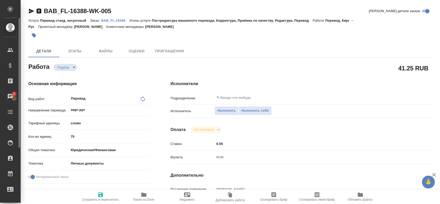
type textarea "x"
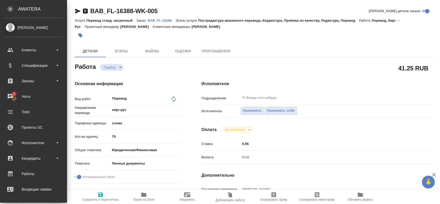
type textarea "x"
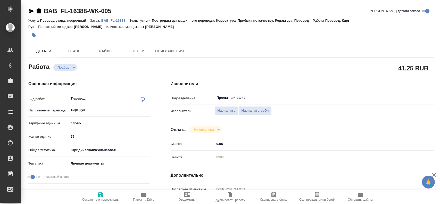
type textarea "x"
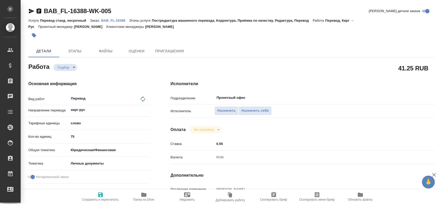
type textarea "x"
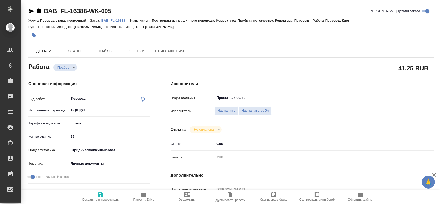
type textarea "x"
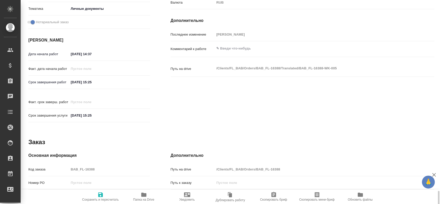
scroll to position [236, 0]
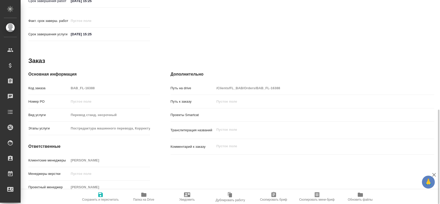
type textarea "x"
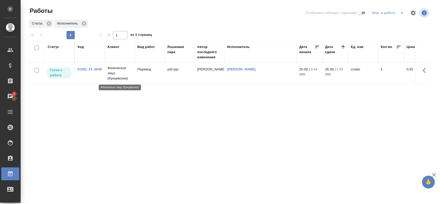
drag, startPoint x: 130, startPoint y: 79, endPoint x: 90, endPoint y: 82, distance: 40.0
click at [90, 82] on td "KUNZ_FL-5830" at bounding box center [90, 73] width 30 height 18
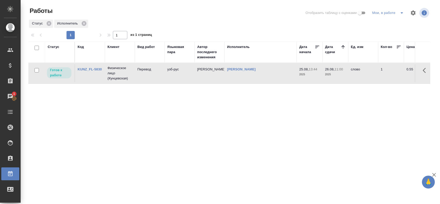
click at [90, 82] on td "KUNZ_FL-5830" at bounding box center [90, 73] width 30 height 18
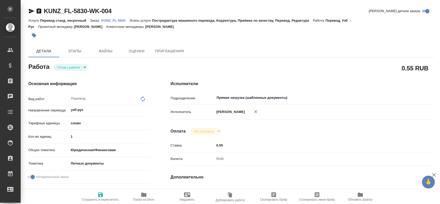
type textarea "x"
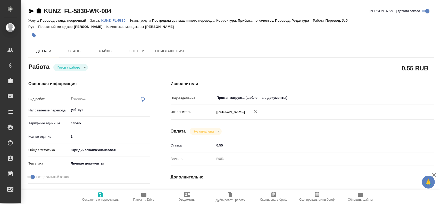
type textarea "x"
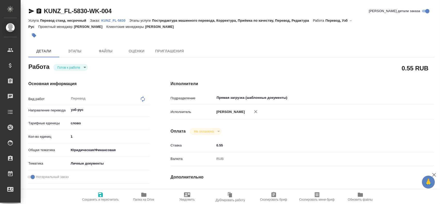
type textarea "x"
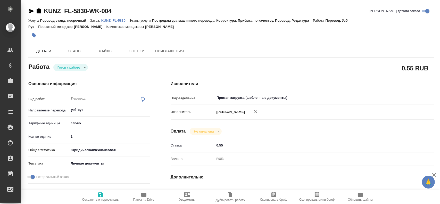
type textarea "x"
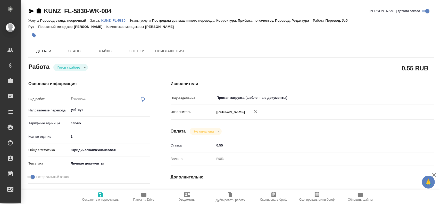
type textarea "x"
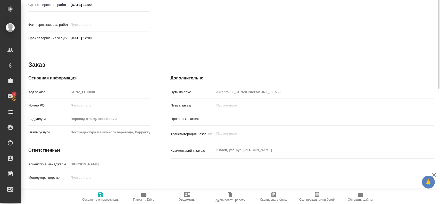
scroll to position [236, 0]
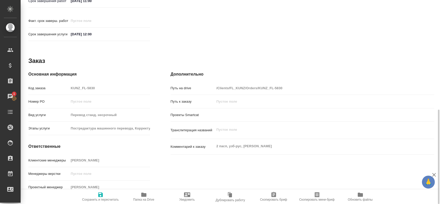
click at [141, 197] on icon "button" at bounding box center [144, 195] width 6 height 6
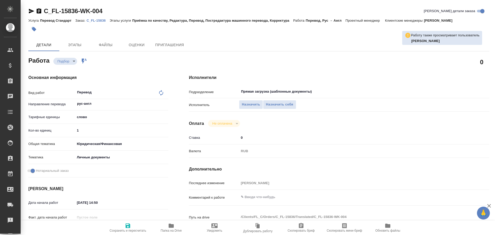
type textarea "x"
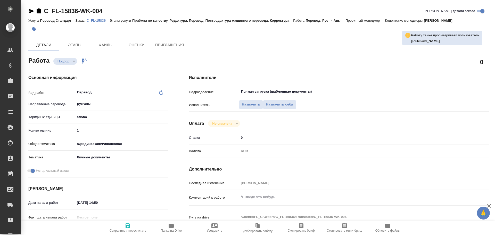
type textarea "x"
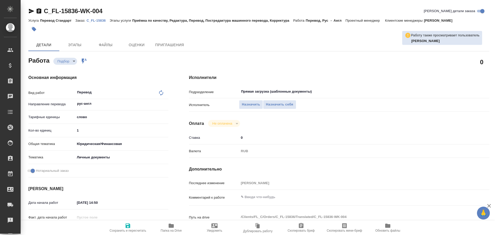
type textarea "x"
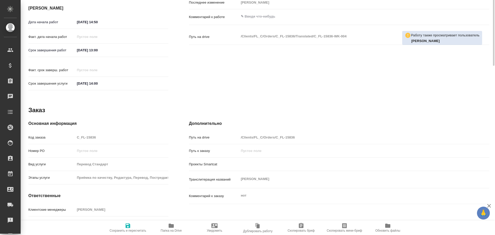
scroll to position [199, 0]
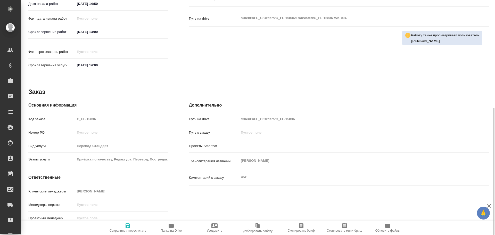
type textarea "x"
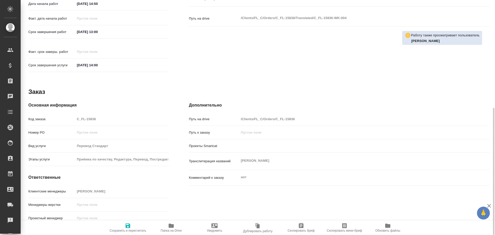
type textarea "x"
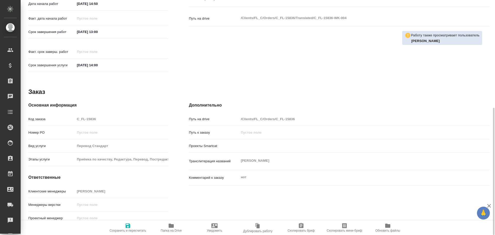
click at [168, 226] on icon "button" at bounding box center [171, 225] width 6 height 6
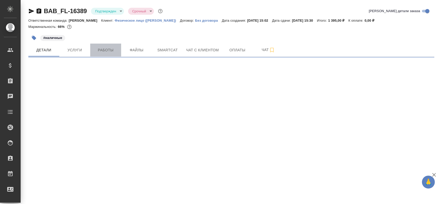
click at [108, 51] on span "Работы" at bounding box center [105, 50] width 25 height 6
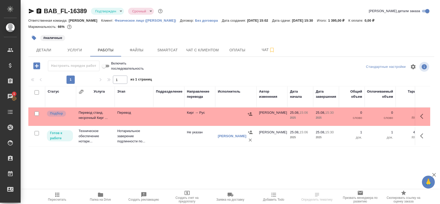
click at [168, 119] on td at bounding box center [168, 117] width 31 height 18
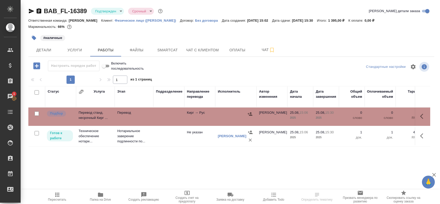
click at [168, 119] on td at bounding box center [168, 117] width 31 height 18
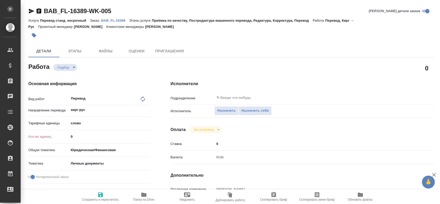
type textarea "x"
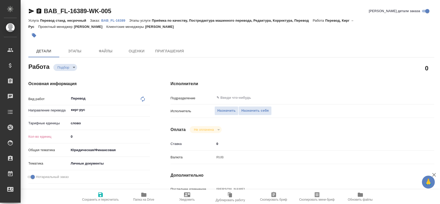
type textarea "x"
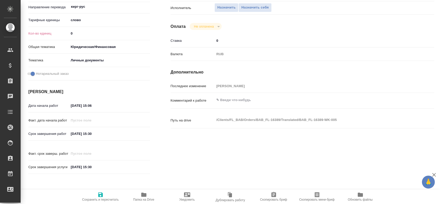
type textarea "x"
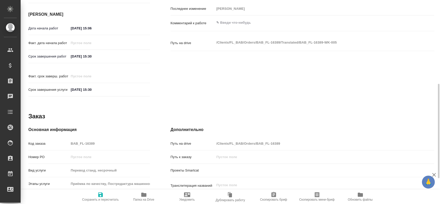
scroll to position [236, 0]
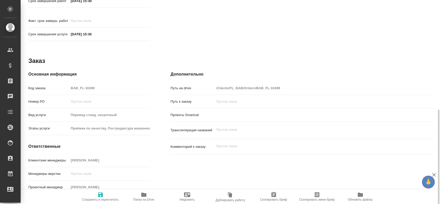
type textarea "x"
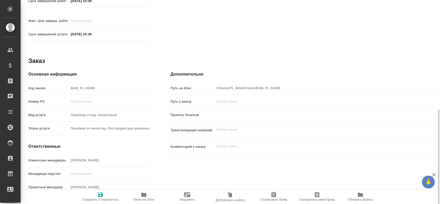
type textarea "x"
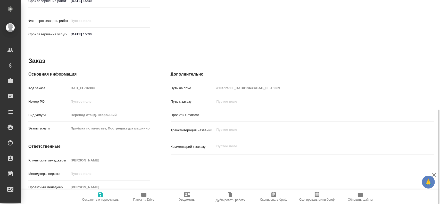
click at [149, 196] on span "Папка на Drive" at bounding box center [143, 197] width 37 height 10
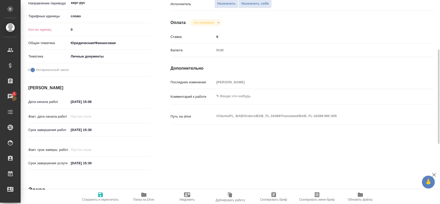
scroll to position [4, 0]
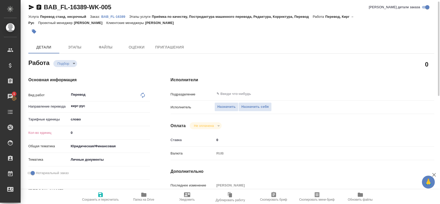
drag, startPoint x: 74, startPoint y: 134, endPoint x: 35, endPoint y: 127, distance: 40.0
click at [40, 128] on div "Кол-во единиц 0" at bounding box center [89, 132] width 122 height 9
type textarea "x"
type input "7"
type textarea "x"
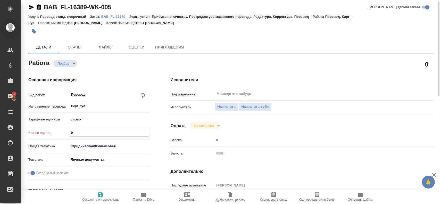
type textarea "x"
type input "75"
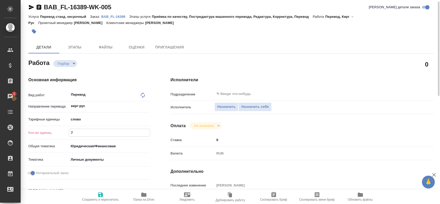
type textarea "x"
type input "75"
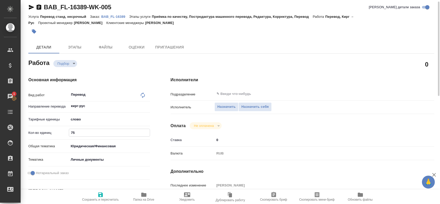
click at [98, 195] on icon "button" at bounding box center [100, 195] width 6 height 6
type textarea "x"
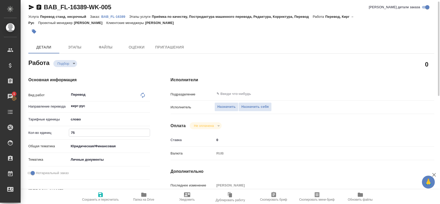
type textarea "x"
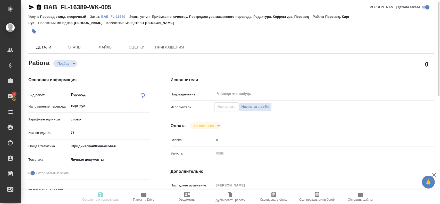
type textarea "x"
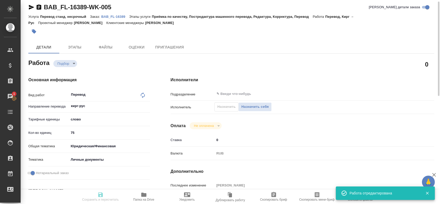
type input "recruiting"
type textarea "Перевод"
type textarea "x"
type input "кирг-рус"
type input "5a8b1489cc6b4906c91bfd90"
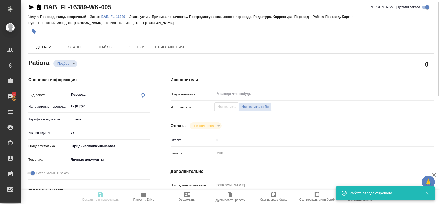
type input "75"
type input "yr-fn"
type input "5a8b8b956a9677013d343cfe"
checkbox input "true"
type input "[DATE] 15:06"
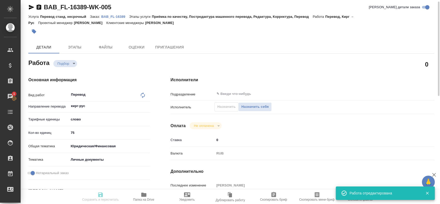
type input "[DATE] 15:30"
type input "notPayed"
type input "0"
type input "RUB"
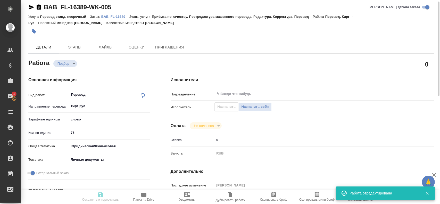
type input "[PERSON_NAME]"
type textarea "x"
type textarea "/Clients/FL_BAB/Orders/BAB_FL-16389/Translated/BAB_FL-16389-WK-005"
type textarea "x"
type input "BAB_FL-16389"
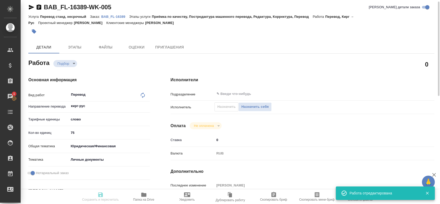
type input "Перевод станд. несрочный"
type input "Приёмка по качеству, Постредактура машинного перевода, Редактура, Корректура, П…"
type input "[PERSON_NAME]"
type input "/Clients/FL_BAB/Orders/BAB_FL-16389"
type textarea "x"
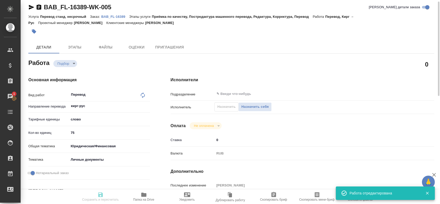
type textarea "x"
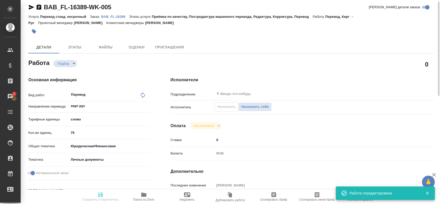
type textarea "x"
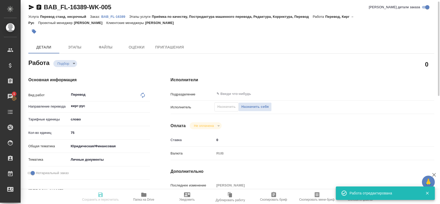
type textarea "x"
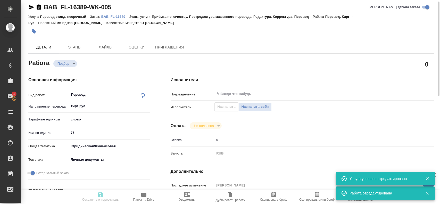
type textarea "x"
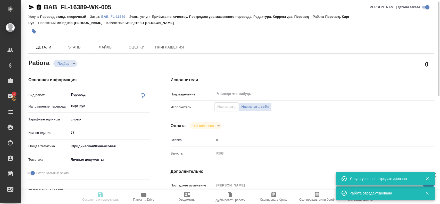
type textarea "x"
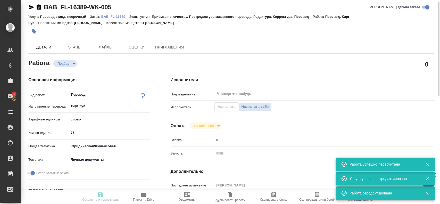
type input "recruiting"
type textarea "Перевод"
type textarea "x"
type input "кирг-рус"
type input "5a8b1489cc6b4906c91bfd90"
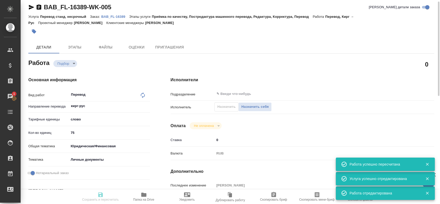
type input "75"
type input "yr-fn"
type input "5a8b8b956a9677013d343cfe"
checkbox input "true"
type input "[DATE] 15:06"
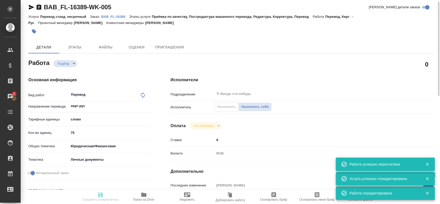
type input "[DATE] 15:30"
type input "notPayed"
type input "0"
type input "RUB"
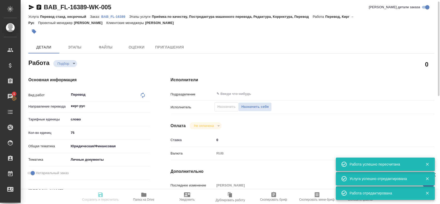
type input "[PERSON_NAME]"
type textarea "x"
type textarea "/Clients/FL_BAB/Orders/BAB_FL-16389/Translated/BAB_FL-16389-WK-005"
type textarea "x"
type input "BAB_FL-16389"
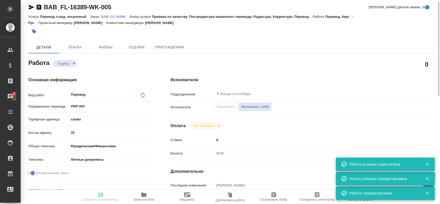
type input "Перевод станд. несрочный"
type input "Приёмка по качеству, Постредактура машинного перевода, Редактура, Корректура, П…"
type input "[PERSON_NAME]"
type input "/Clients/FL_BAB/Orders/BAB_FL-16389"
type textarea "x"
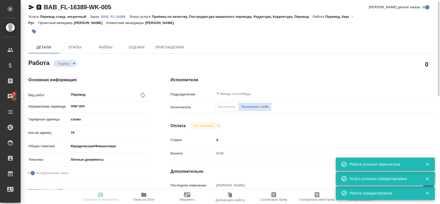
type textarea "x"
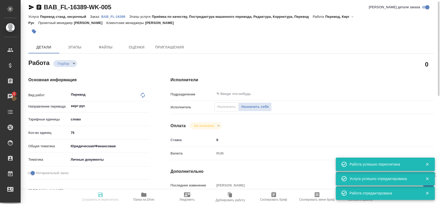
type textarea "x"
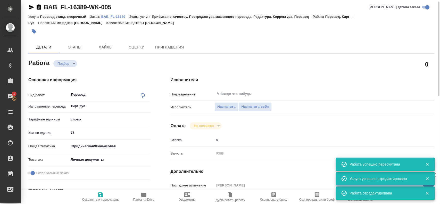
type textarea "x"
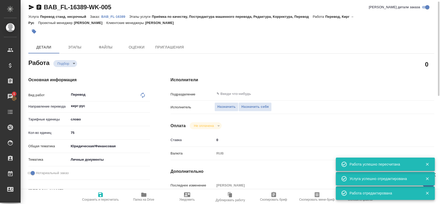
type textarea "x"
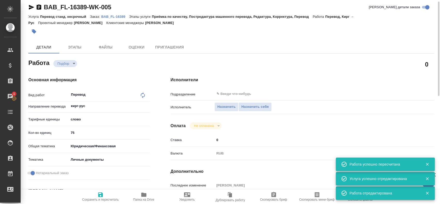
type textarea "x"
click at [250, 109] on span "Назначить себя" at bounding box center [254, 107] width 27 height 6
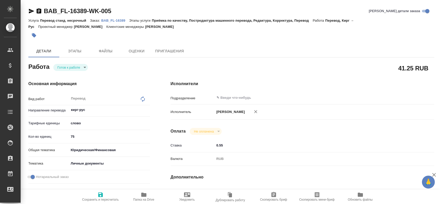
type textarea "x"
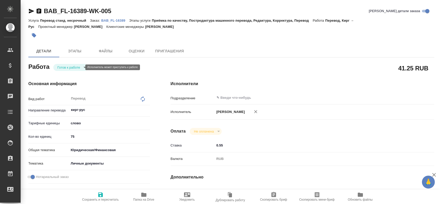
type textarea "x"
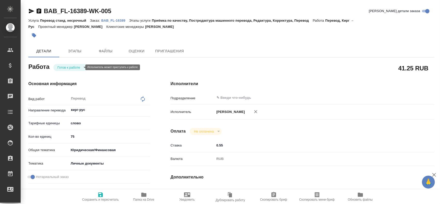
click at [59, 65] on body "🙏 .cls-1 fill:#fff; AWATERA [PERSON_NAME] Спецификации Заказы Чаты Todo Проекты…" at bounding box center [220, 102] width 440 height 204
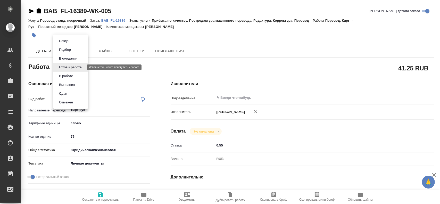
type textarea "x"
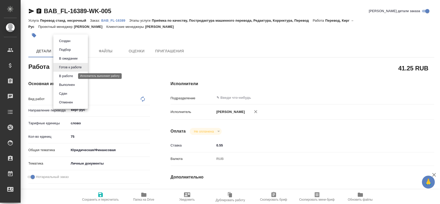
click at [58, 75] on button "В работе" at bounding box center [65, 76] width 17 height 6
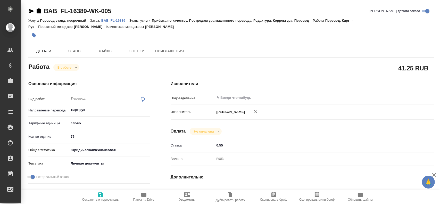
type textarea "x"
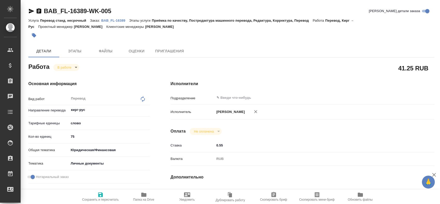
type textarea "x"
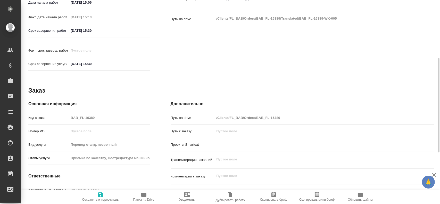
type textarea "x"
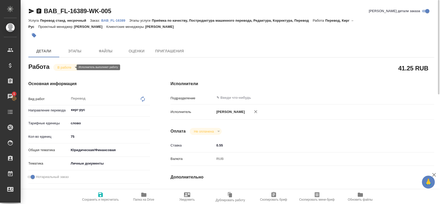
click at [61, 67] on body "🙏 .cls-1 fill:#fff; AWATERA Gusev Alexandr Клиенты Спецификации Заказы 1 Чаты T…" at bounding box center [220, 102] width 440 height 204
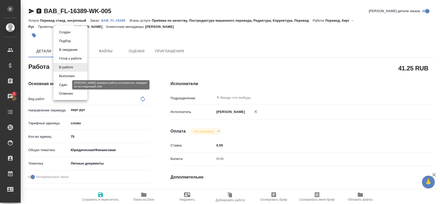
click at [59, 85] on button "Сдан" at bounding box center [62, 85] width 11 height 6
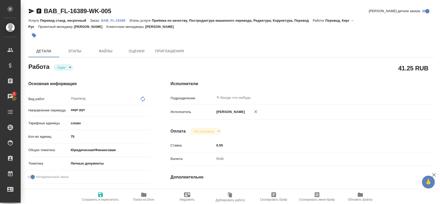
type textarea "x"
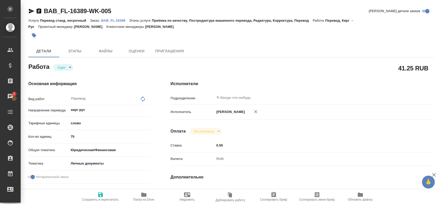
type textarea "x"
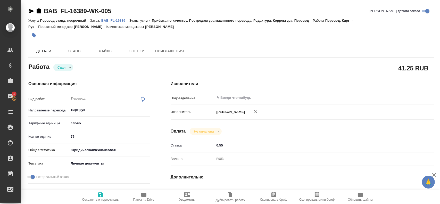
type textarea "x"
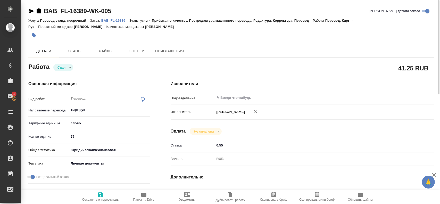
type textarea "x"
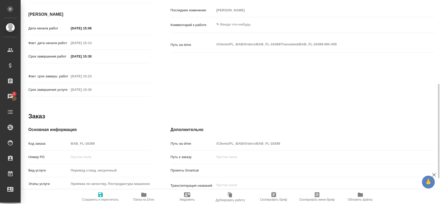
scroll to position [206, 0]
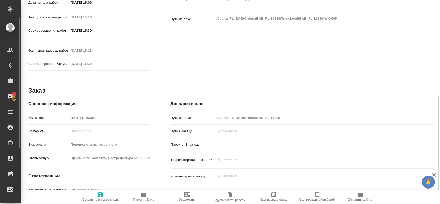
type textarea "x"
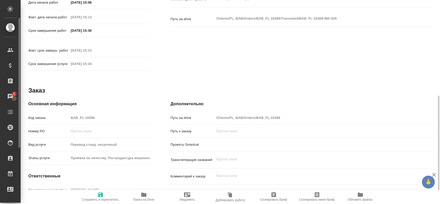
click at [15, 103] on div ".cls-1 fill:#fff; AWATERA Gusev Alexandr Клиенты Спецификации Заказы 1 Чаты Tod…" at bounding box center [220, 102] width 440 height 204
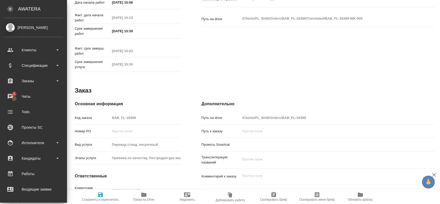
type textarea "x"
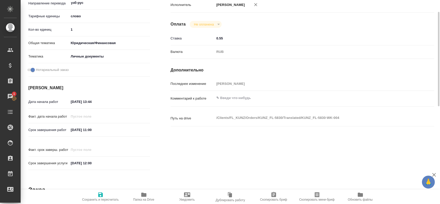
scroll to position [81, 0]
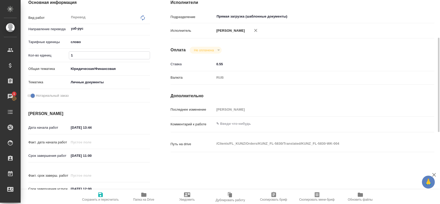
drag, startPoint x: 64, startPoint y: 54, endPoint x: 55, endPoint y: 54, distance: 9.3
click at [55, 54] on div "Кол-во единиц 1" at bounding box center [89, 55] width 122 height 9
type input "225"
click at [99, 196] on icon "button" at bounding box center [100, 194] width 5 height 5
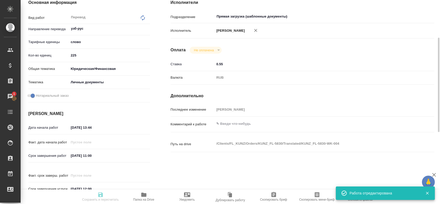
type input "readyForWork"
type input "узб-рус"
type input "5a8b1489cc6b4906c91bfd90"
type input "225"
type input "yr-fn"
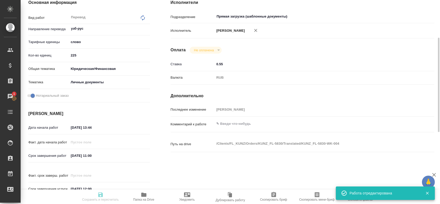
type input "5a8b8b956a9677013d343cfe"
checkbox input "true"
type input "[DATE] 13:44"
type input "[DATE] 11:00"
type input "[DATE] 12:00"
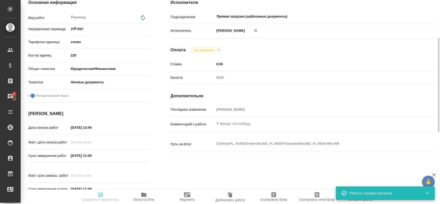
type input "Прямая загрузка (шаблонные документы)"
type input "notPayed"
type input "0.55"
type input "RUB"
type input "[PERSON_NAME]"
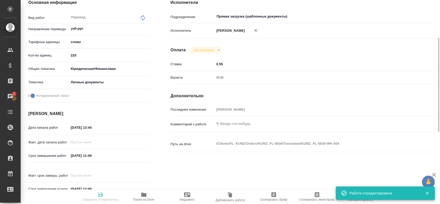
type input "KUNZ_FL-5830"
type input "Перевод станд. несрочный"
type input "Постредактура машинного перевода, Корректура, Приёмка по качеству, Перевод, Ред…"
type input "[PERSON_NAME]"
type input "/Clients/FL_KUNZ/Orders/KUNZ_FL-5830"
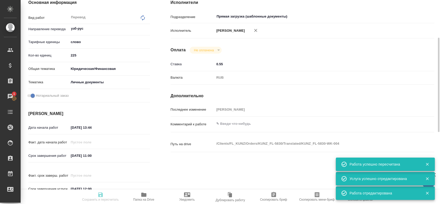
type input "readyForWork"
type input "узб-рус"
type input "5a8b1489cc6b4906c91bfd90"
type input "225"
type input "yr-fn"
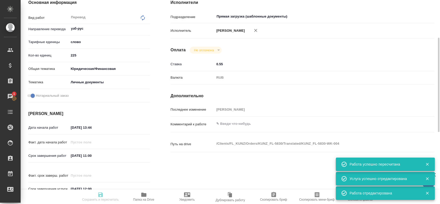
type input "5a8b8b956a9677013d343cfe"
checkbox input "true"
type input "[DATE] 13:44"
type input "[DATE] 11:00"
type input "[DATE] 12:00"
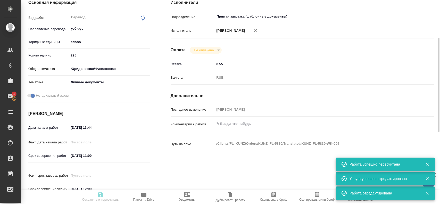
type input "Прямая загрузка (шаблонные документы)"
type input "notPayed"
type input "0.55"
type input "RUB"
type input "[PERSON_NAME]"
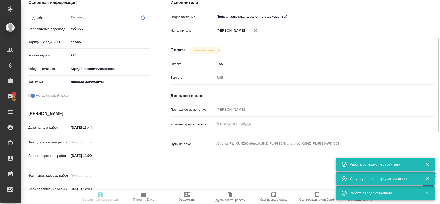
type input "KUNZ_FL-5830"
type input "Перевод станд. несрочный"
type input "Постредактура машинного перевода, Корректура, Приёмка по качеству, Перевод, Ред…"
type input "[PERSON_NAME]"
type input "/Clients/FL_KUNZ/Orders/KUNZ_FL-5830"
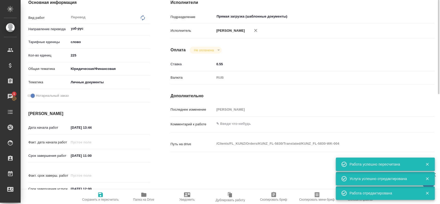
scroll to position [55, 0]
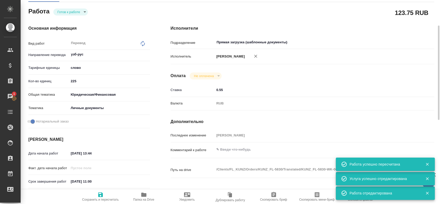
click at [224, 151] on textarea at bounding box center [313, 149] width 198 height 9
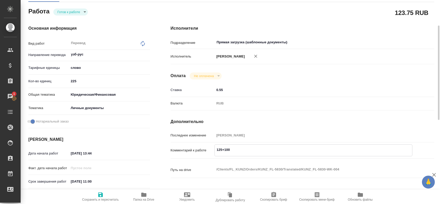
type textarea "125+100"
click at [98, 194] on icon "button" at bounding box center [100, 195] width 6 height 6
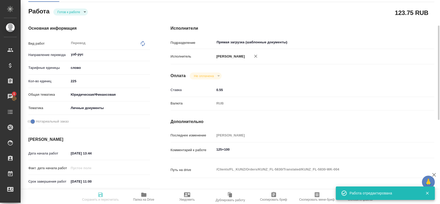
type input "readyForWork"
type input "узб-рус"
type input "5a8b1489cc6b4906c91bfd90"
type input "225"
type input "yr-fn"
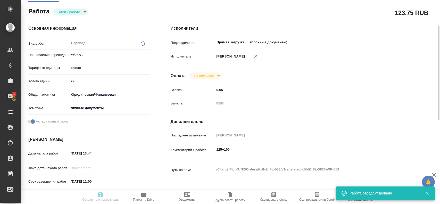
type input "5a8b8b956a9677013d343cfe"
checkbox input "true"
type input "[DATE] 13:44"
type input "[DATE] 11:00"
type input "[DATE] 12:00"
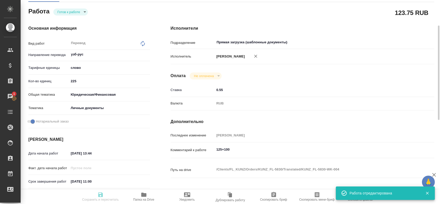
type input "Прямая загрузка (шаблонные документы)"
type input "notPayed"
type input "0.55"
type input "RUB"
type input "[PERSON_NAME]"
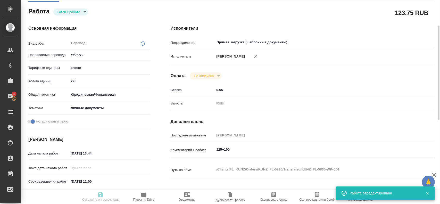
type input "KUNZ_FL-5830"
type input "Перевод станд. несрочный"
type input "Постредактура машинного перевода, Корректура, Приёмка по качеству, Перевод, Ред…"
type input "[PERSON_NAME]"
type input "/Clients/FL_KUNZ/Orders/KUNZ_FL-5830"
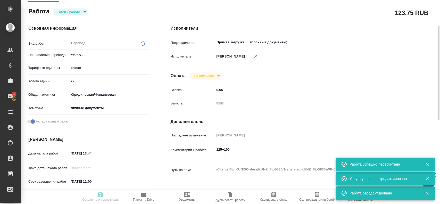
type input "readyForWork"
type input "узб-рус"
type input "5a8b1489cc6b4906c91bfd90"
type input "225"
type input "yr-fn"
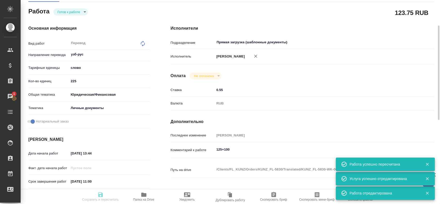
type input "5a8b8b956a9677013d343cfe"
checkbox input "true"
type input "[DATE] 13:44"
type input "[DATE] 11:00"
type input "[DATE] 12:00"
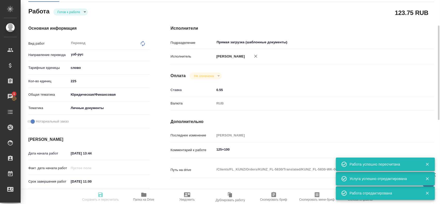
type input "Прямая загрузка (шаблонные документы)"
type input "notPayed"
type input "0.55"
type input "RUB"
type input "[PERSON_NAME]"
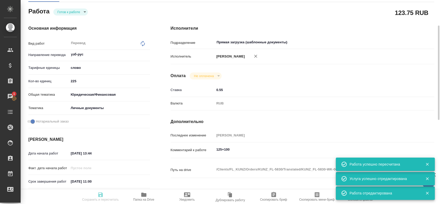
type input "KUNZ_FL-5830"
type input "Перевод станд. несрочный"
type input "Постредактура машинного перевода, Корректура, Приёмка по качеству, Перевод, Ред…"
type input "[PERSON_NAME]"
type input "/Clients/FL_KUNZ/Orders/KUNZ_FL-5830"
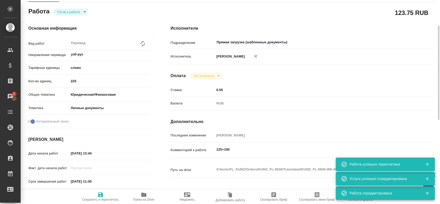
scroll to position [0, 0]
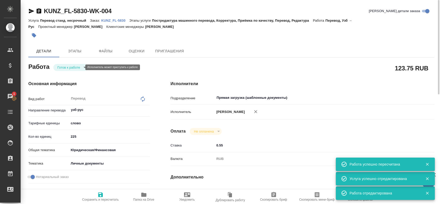
click at [72, 67] on body "🙏 .cls-1 fill:#fff; AWATERA [PERSON_NAME] Спецификации Заказы 1 Чаты Todo Проек…" at bounding box center [220, 102] width 440 height 204
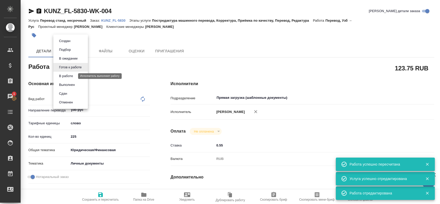
click at [72, 76] on button "В работе" at bounding box center [65, 76] width 17 height 6
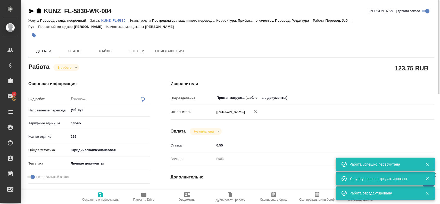
type textarea "x"
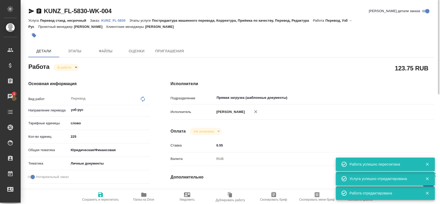
type textarea "x"
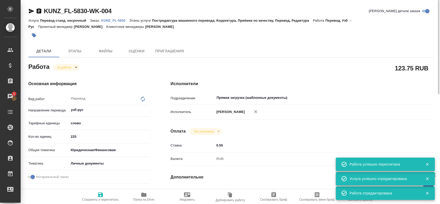
type textarea "x"
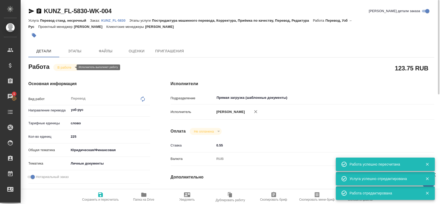
click at [72, 69] on body "🙏 .cls-1 fill:#fff; AWATERA [PERSON_NAME] Спецификации Заказы 1 Чаты Todo Проек…" at bounding box center [220, 102] width 440 height 204
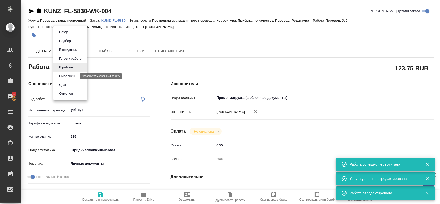
type textarea "x"
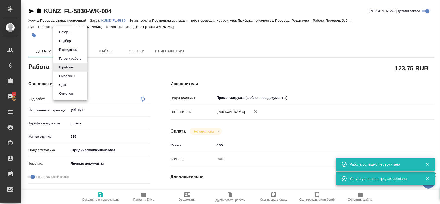
click at [71, 85] on li "Сдан" at bounding box center [70, 84] width 34 height 9
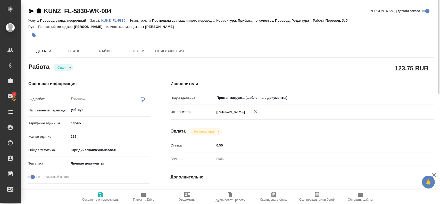
type textarea "x"
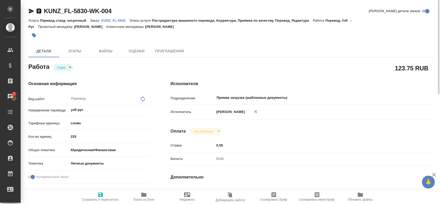
type textarea "x"
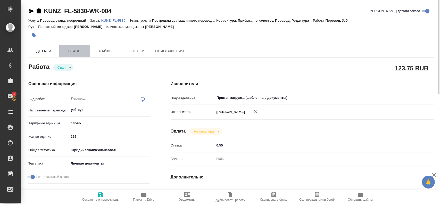
click at [72, 47] on button "Этапы" at bounding box center [74, 51] width 31 height 12
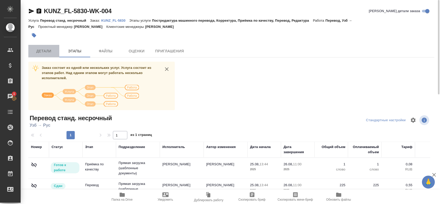
click at [47, 53] on span "Детали" at bounding box center [43, 51] width 25 height 6
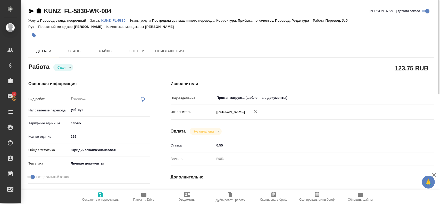
type textarea "x"
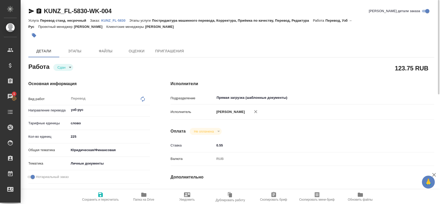
type textarea "x"
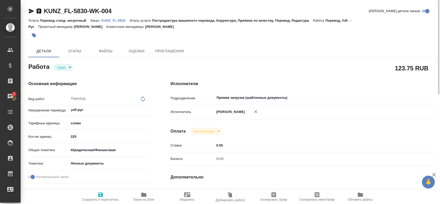
type textarea "x"
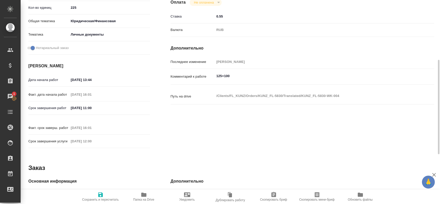
type textarea "x"
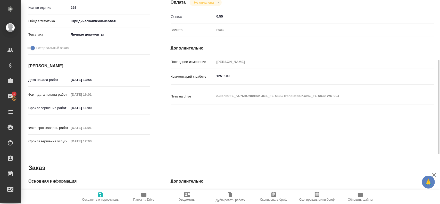
scroll to position [206, 0]
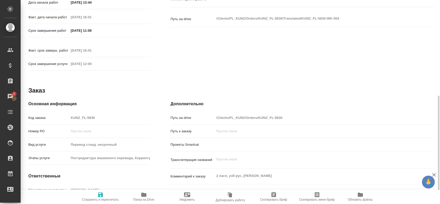
type textarea "x"
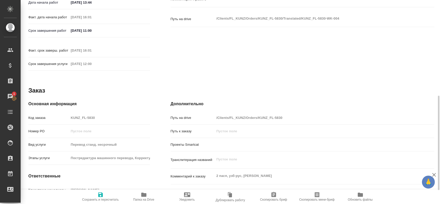
drag, startPoint x: 98, startPoint y: 117, endPoint x: 67, endPoint y: 115, distance: 31.0
click at [67, 115] on div "Код заказа KUNZ_FL-5830" at bounding box center [89, 117] width 122 height 9
type textarea "x"
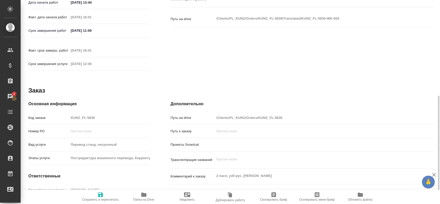
type textarea "x"
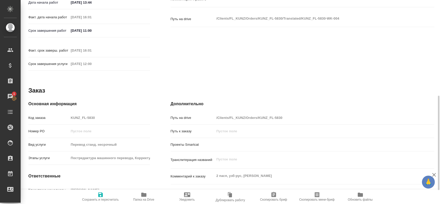
type textarea "x"
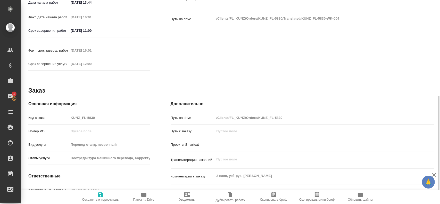
type textarea "x"
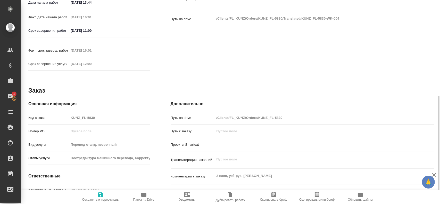
type textarea "x"
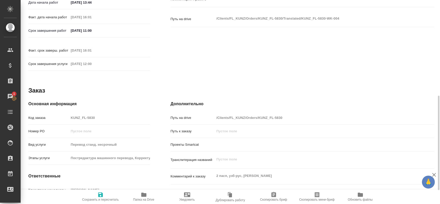
type textarea "x"
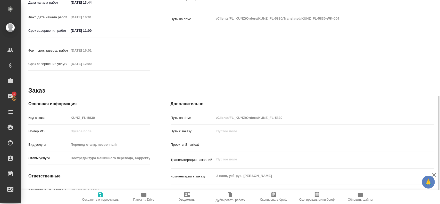
type textarea "x"
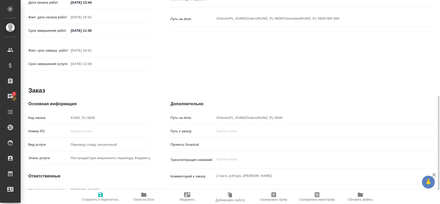
type textarea "x"
